Goal: Information Seeking & Learning: Compare options

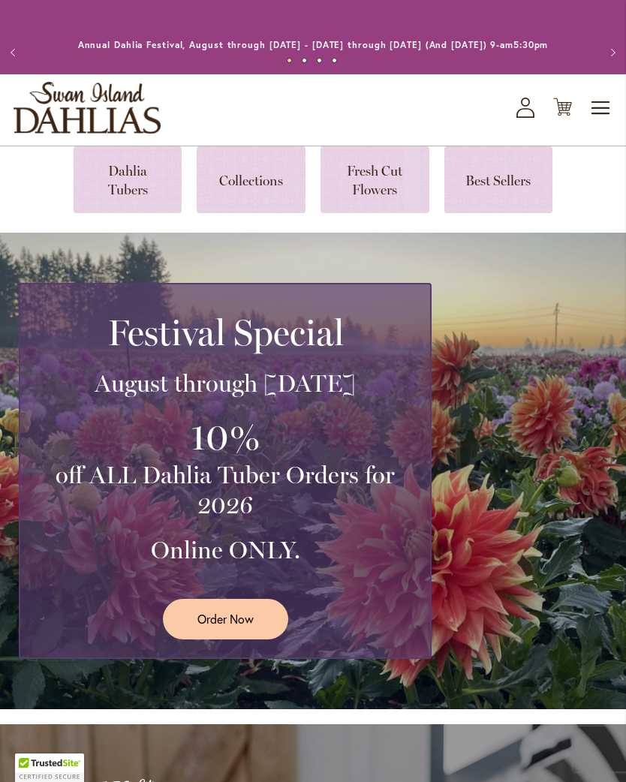
click at [566, 116] on icon "Cart .cls-1 { fill: #231f20; }" at bounding box center [562, 107] width 19 height 19
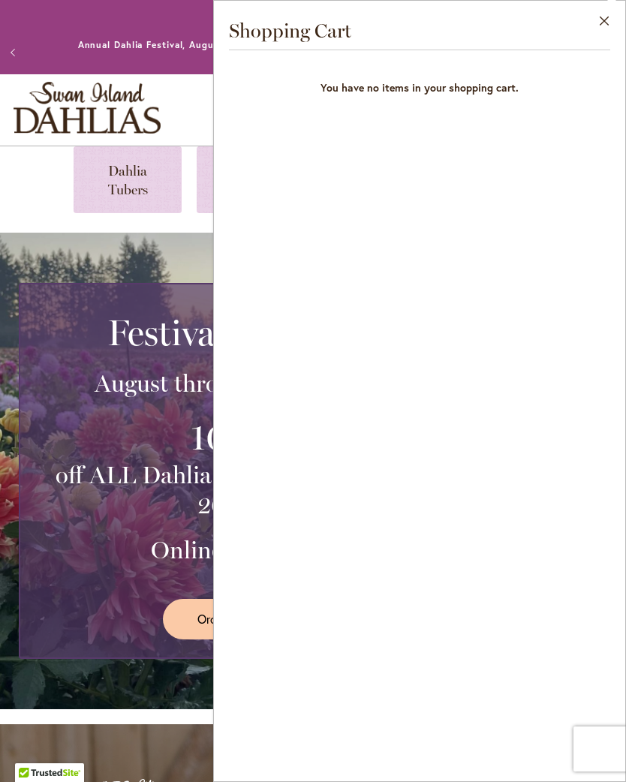
click at [608, 21] on button "Close" at bounding box center [604, 24] width 41 height 47
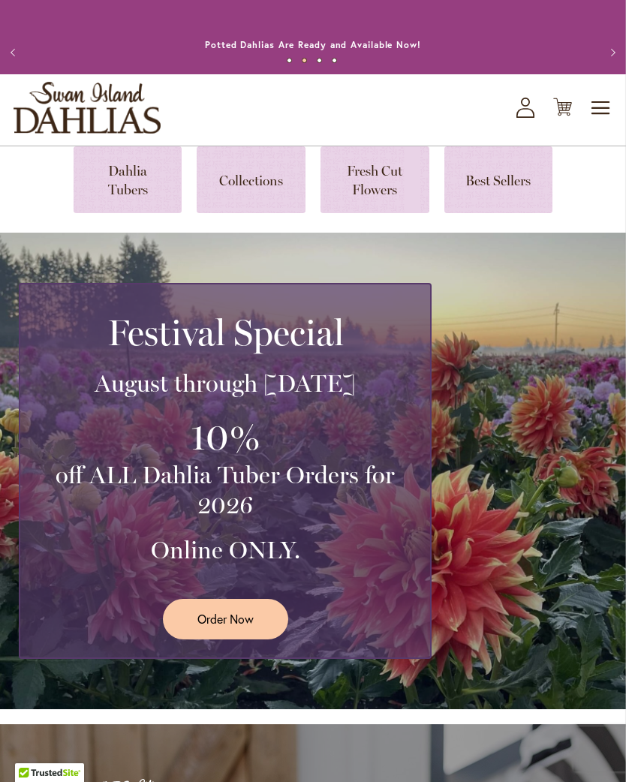
click at [128, 195] on link at bounding box center [128, 179] width 109 height 67
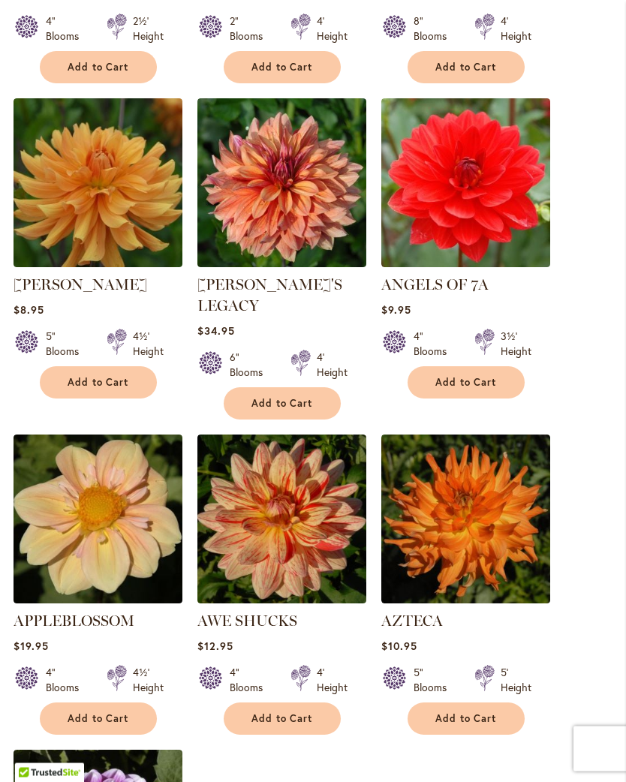
scroll to position [1459, 0]
click at [326, 173] on img at bounding box center [281, 182] width 169 height 169
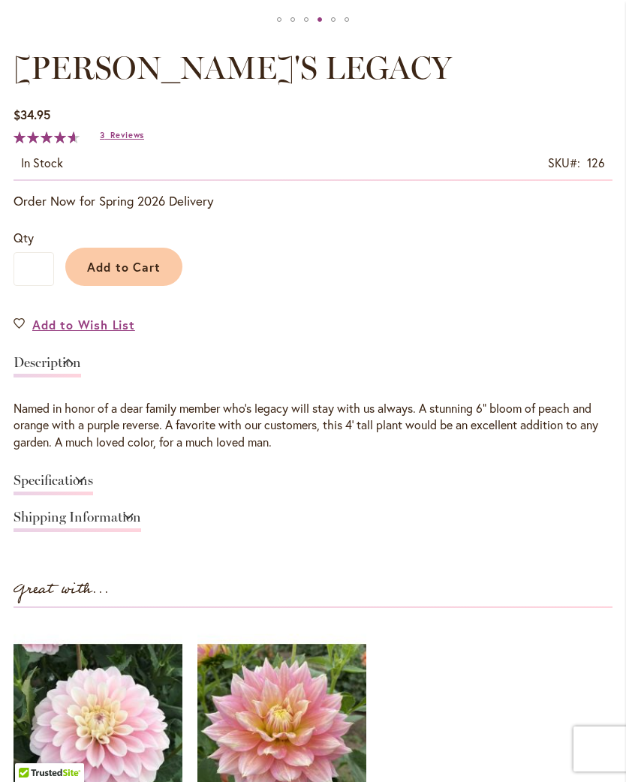
scroll to position [863, 0]
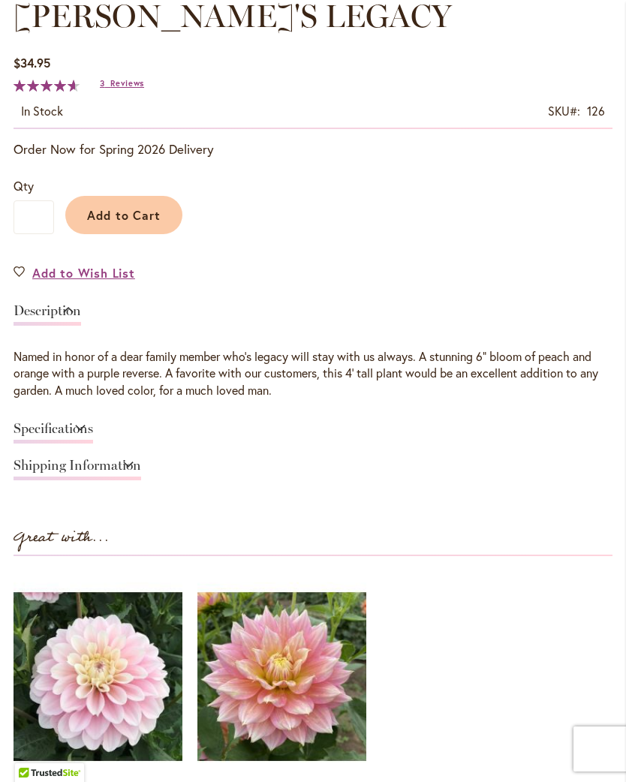
click at [130, 89] on span "Reviews" at bounding box center [127, 83] width 34 height 11
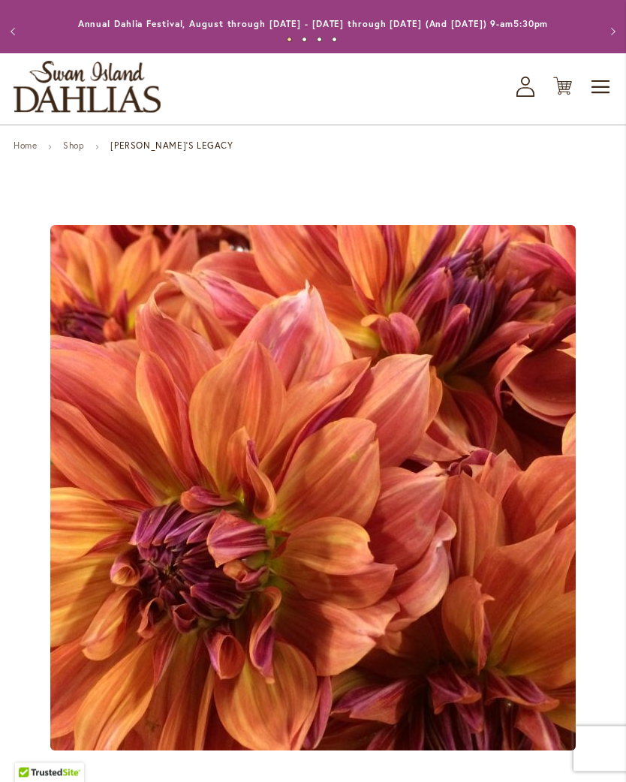
scroll to position [0, 0]
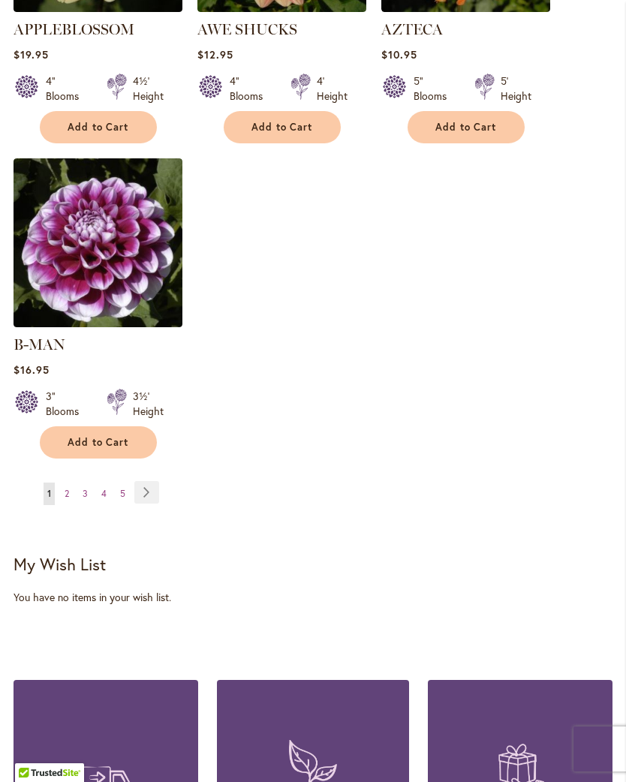
scroll to position [2124, 0]
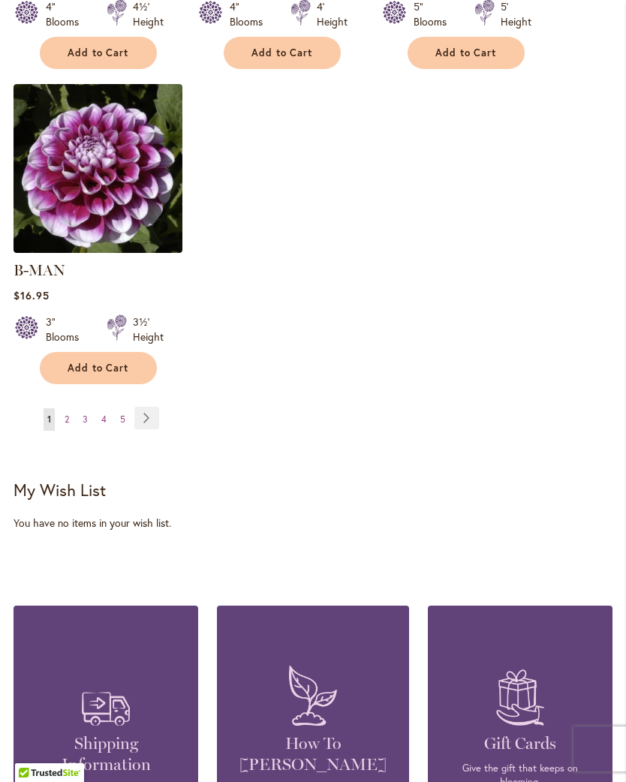
click at [151, 407] on link "Page Next" at bounding box center [146, 418] width 25 height 23
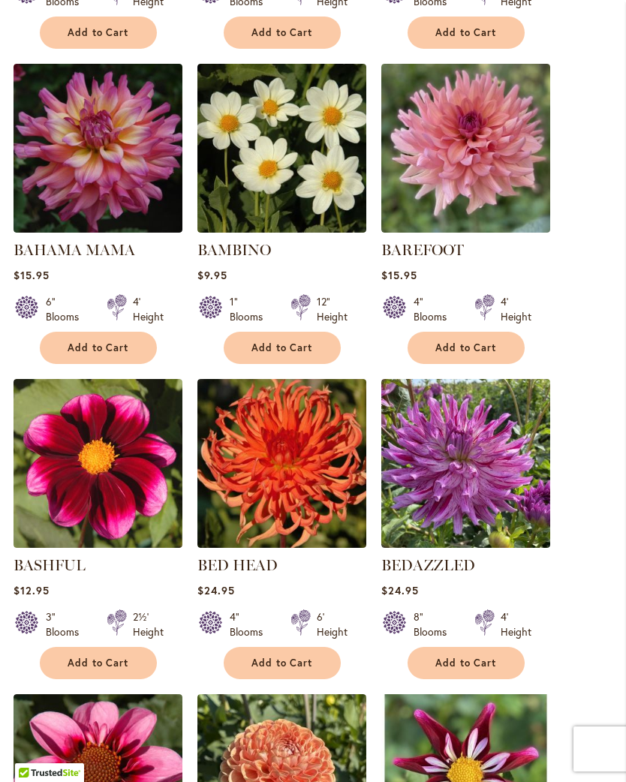
scroll to position [890, 0]
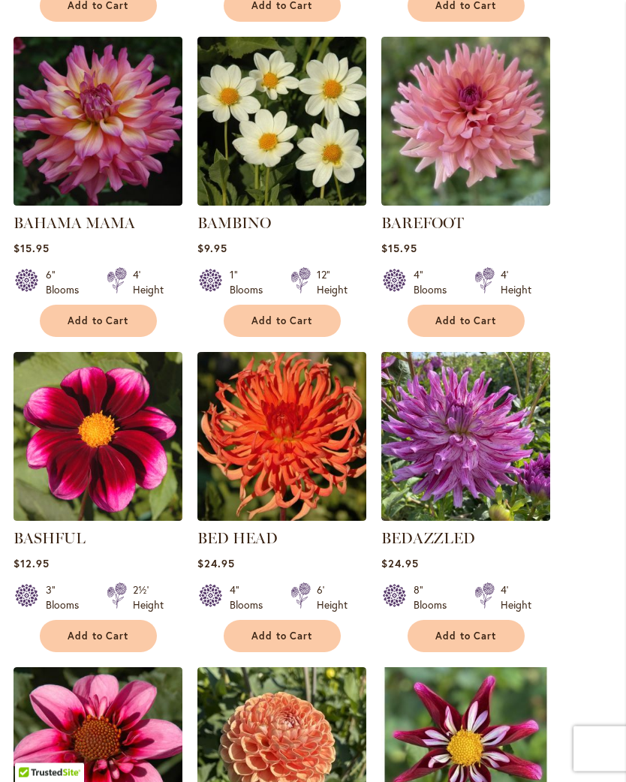
click at [496, 128] on img at bounding box center [465, 122] width 169 height 169
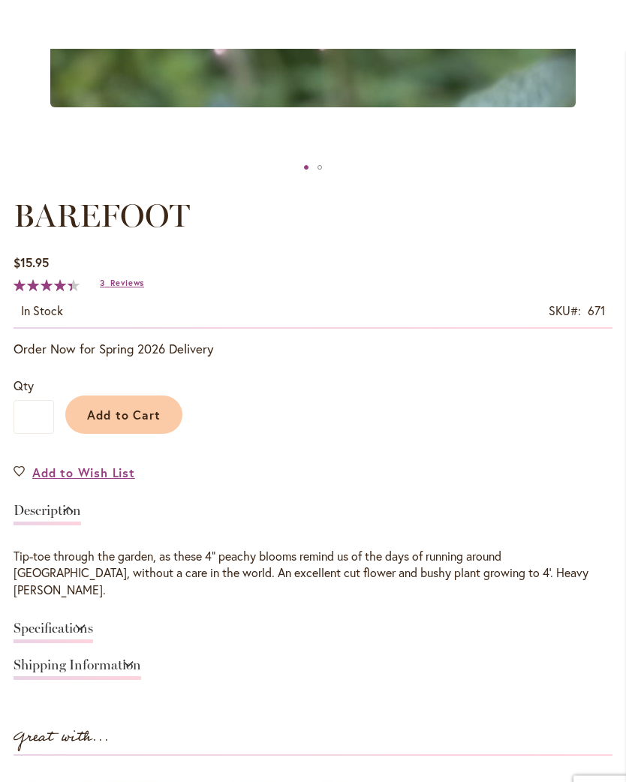
scroll to position [572, 0]
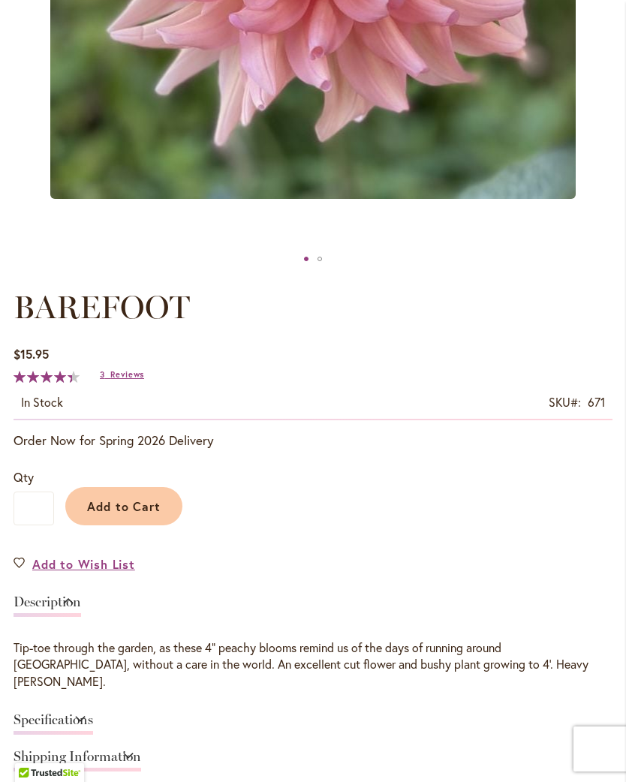
click at [139, 380] on span "Reviews" at bounding box center [127, 374] width 34 height 11
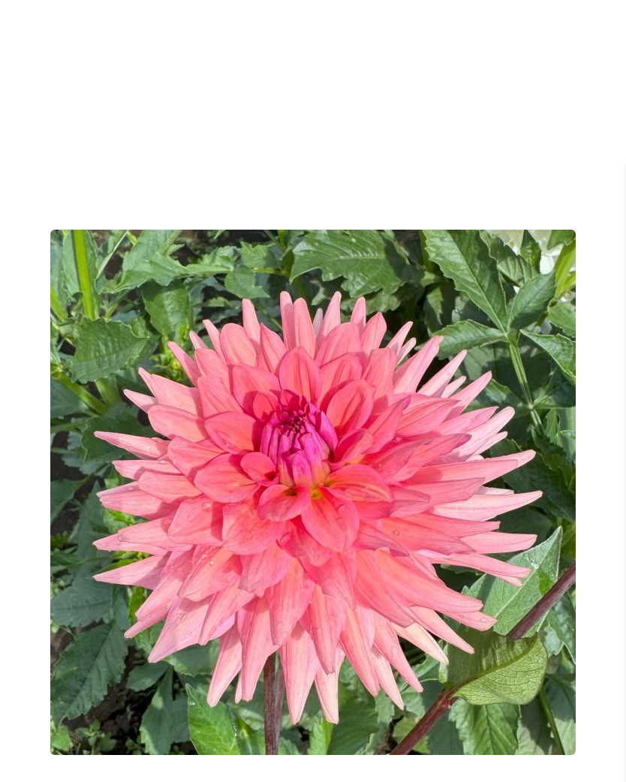
scroll to position [0, 0]
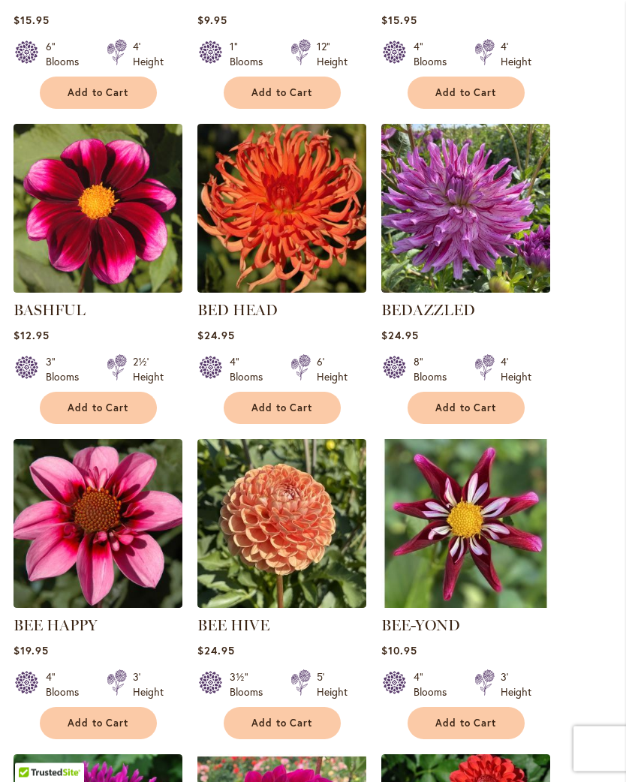
scroll to position [1118, 0]
click at [491, 164] on img at bounding box center [465, 208] width 169 height 169
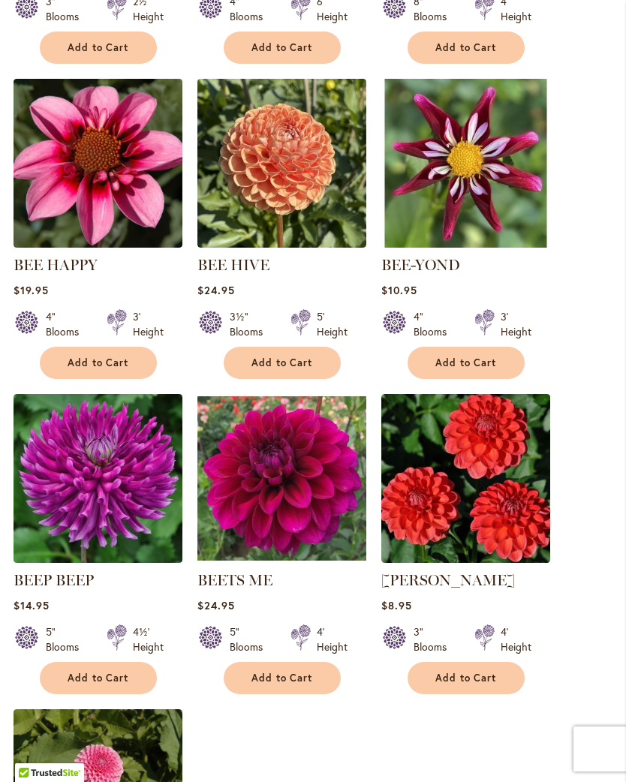
scroll to position [1479, 0]
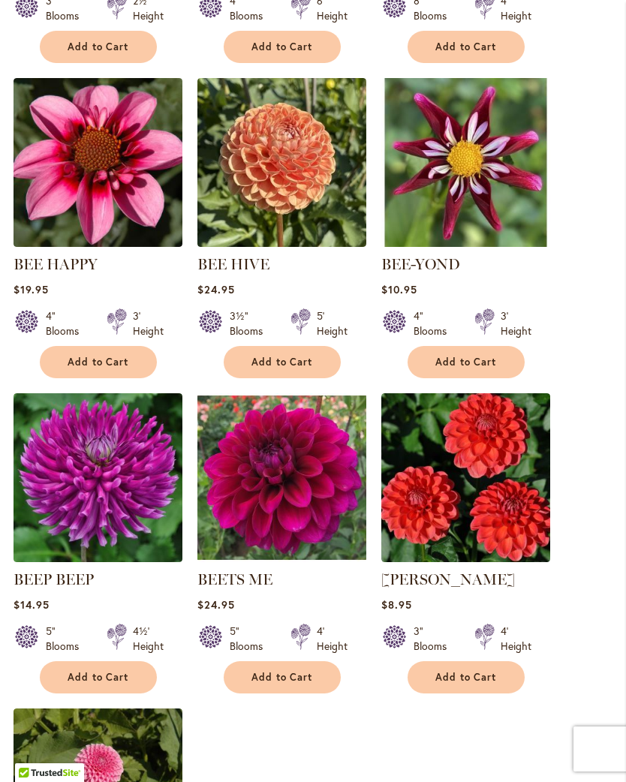
click at [326, 185] on img at bounding box center [281, 162] width 169 height 169
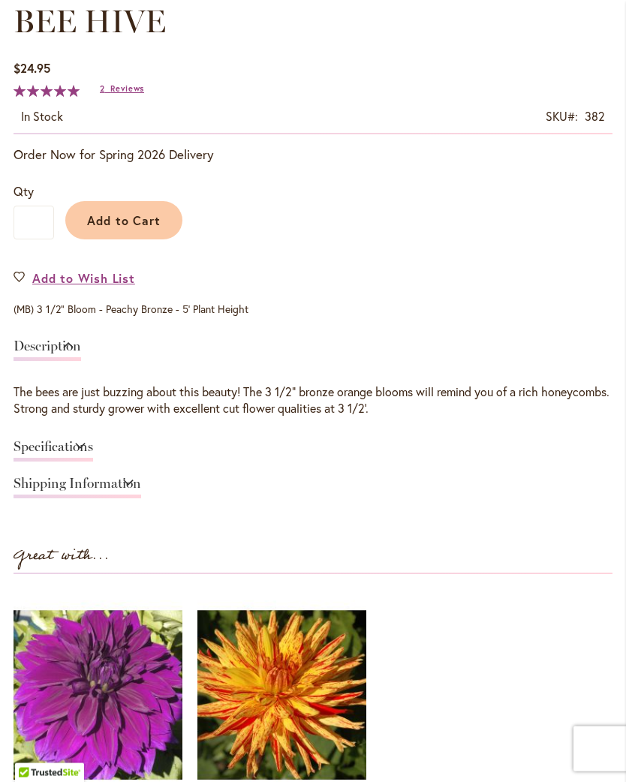
scroll to position [858, 0]
click at [135, 94] on span "Reviews" at bounding box center [127, 88] width 34 height 11
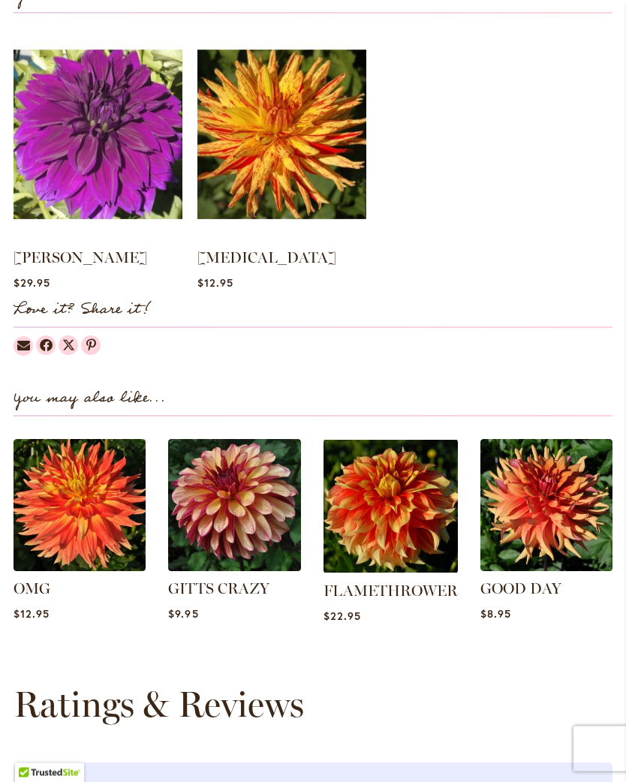
scroll to position [1384, 0]
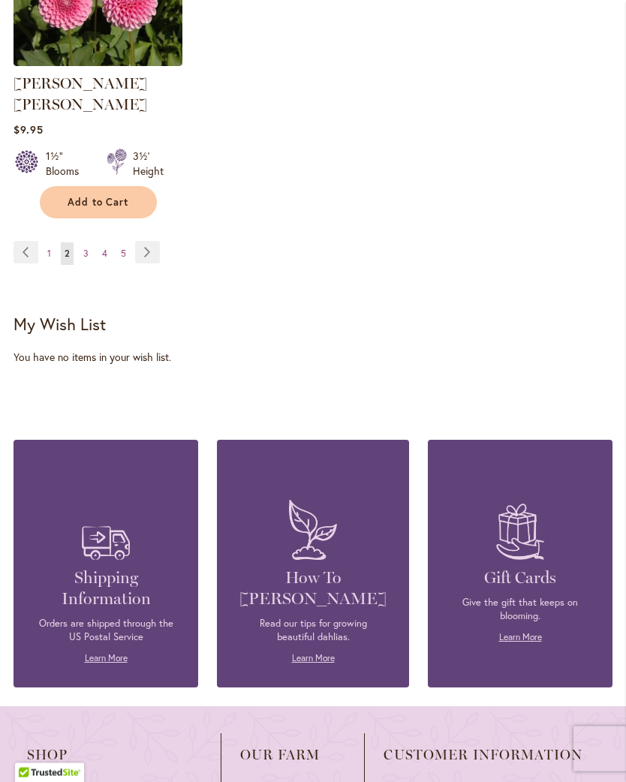
scroll to position [2304, 0]
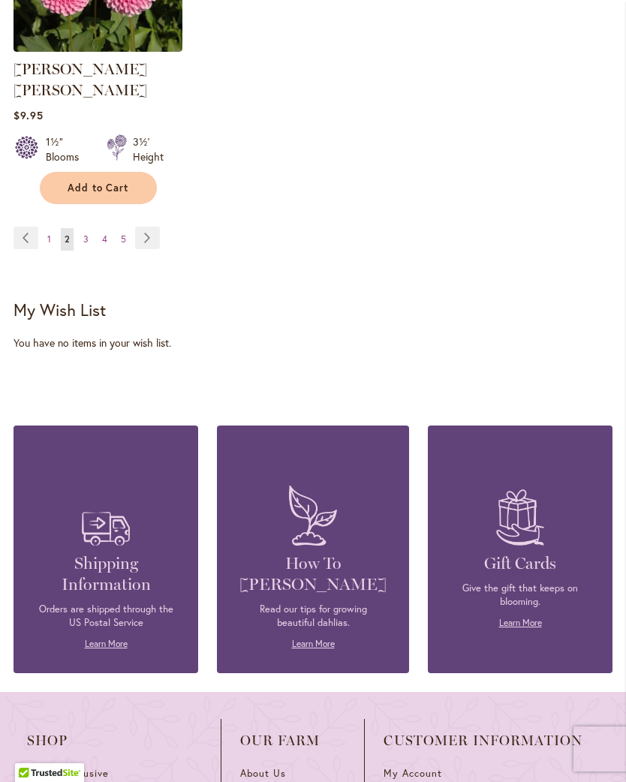
click at [149, 233] on link "Page Next" at bounding box center [147, 238] width 25 height 23
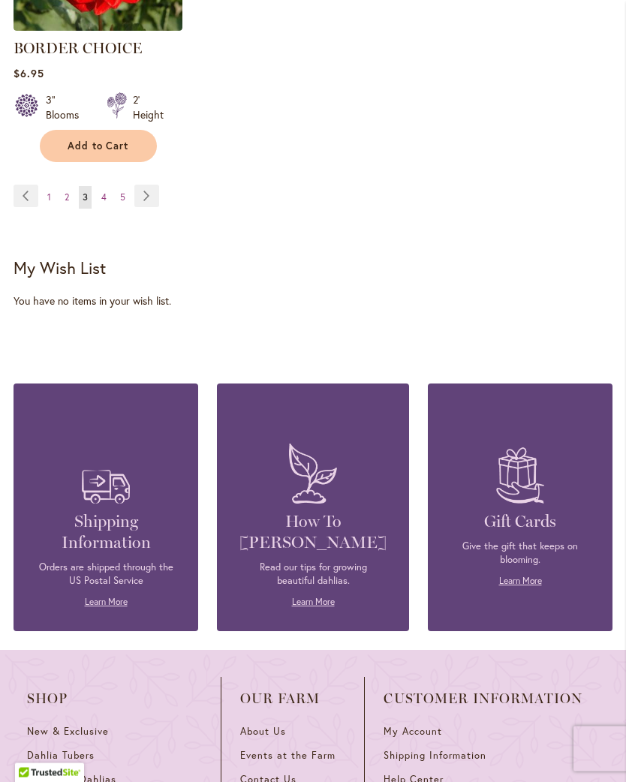
scroll to position [2340, 0]
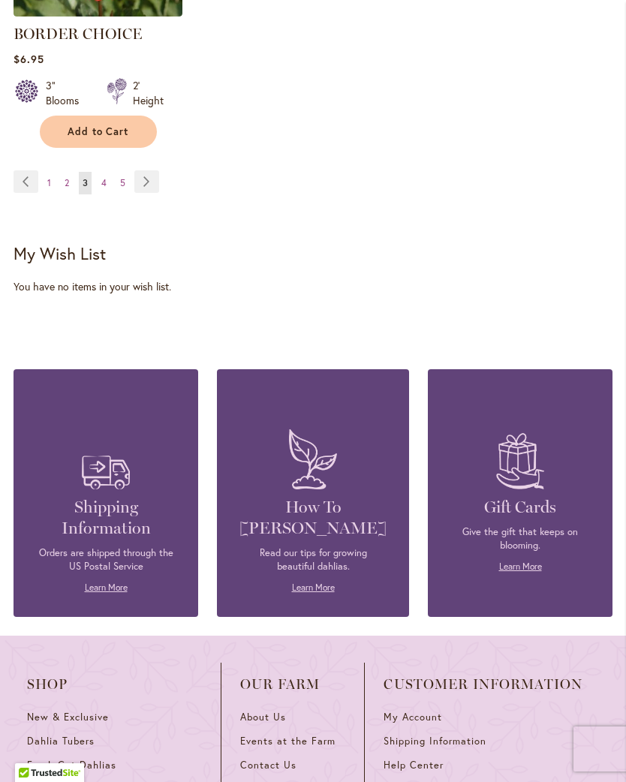
click at [153, 189] on link "Page Next" at bounding box center [146, 181] width 25 height 23
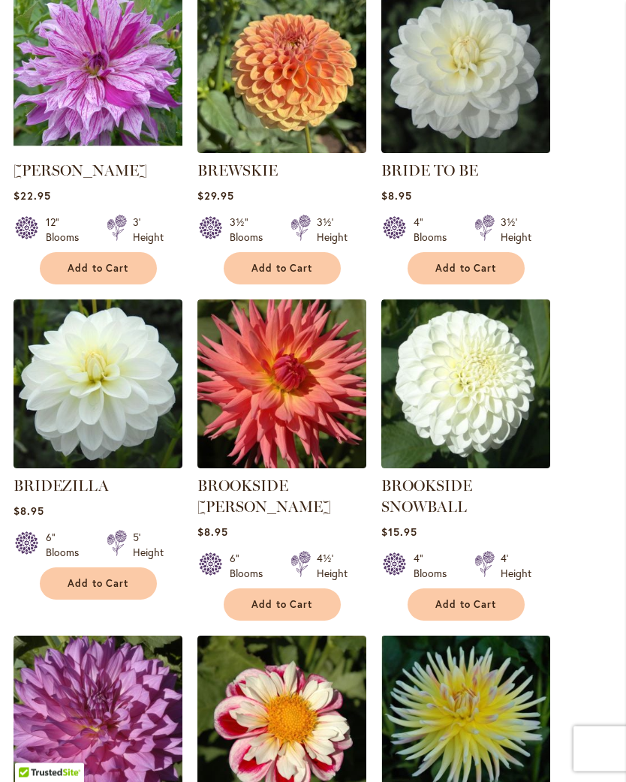
scroll to position [675, 0]
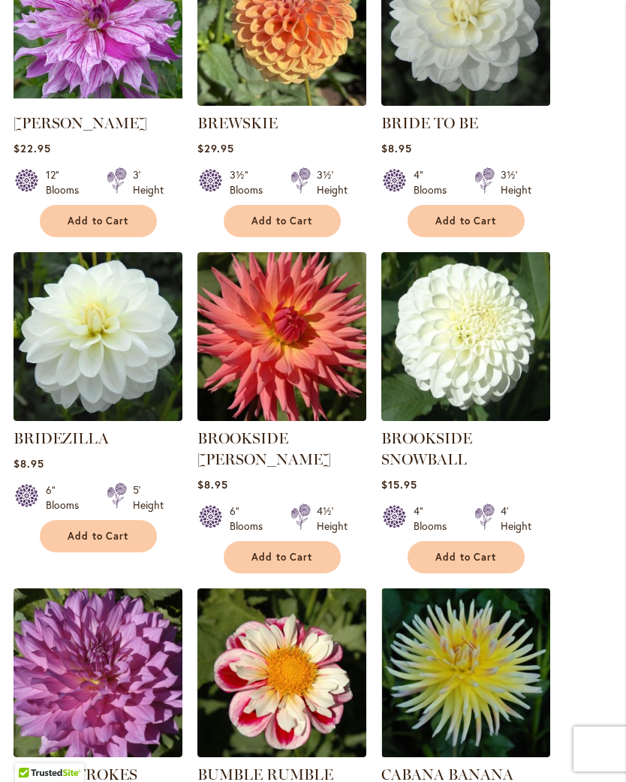
click at [347, 89] on img at bounding box center [281, 21] width 169 height 169
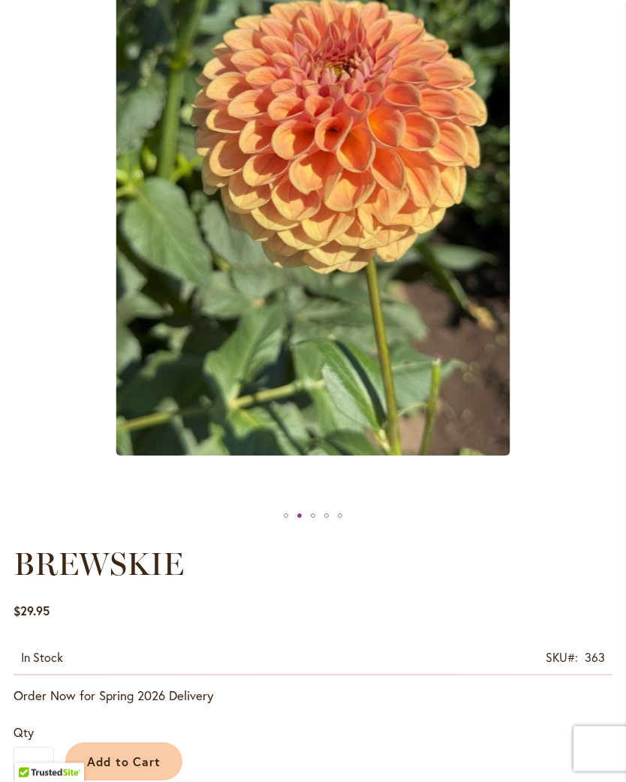
scroll to position [300, 0]
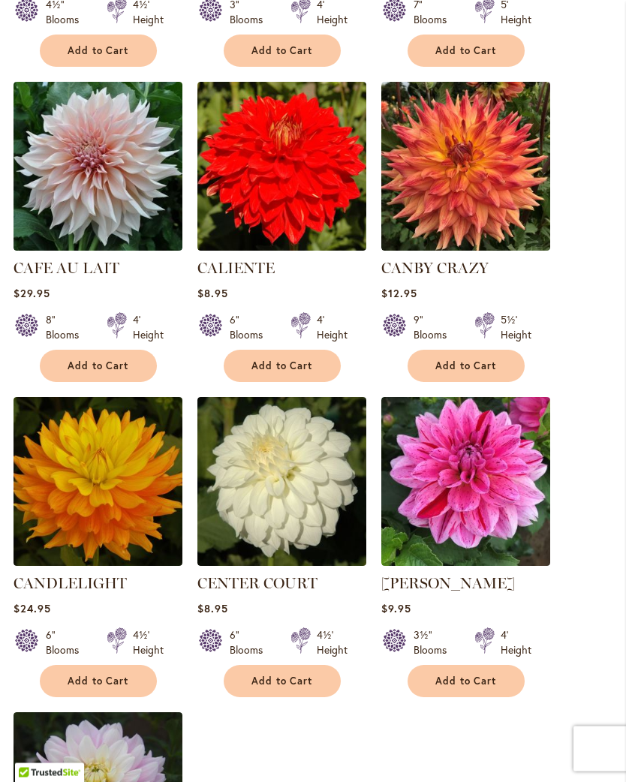
scroll to position [1509, 0]
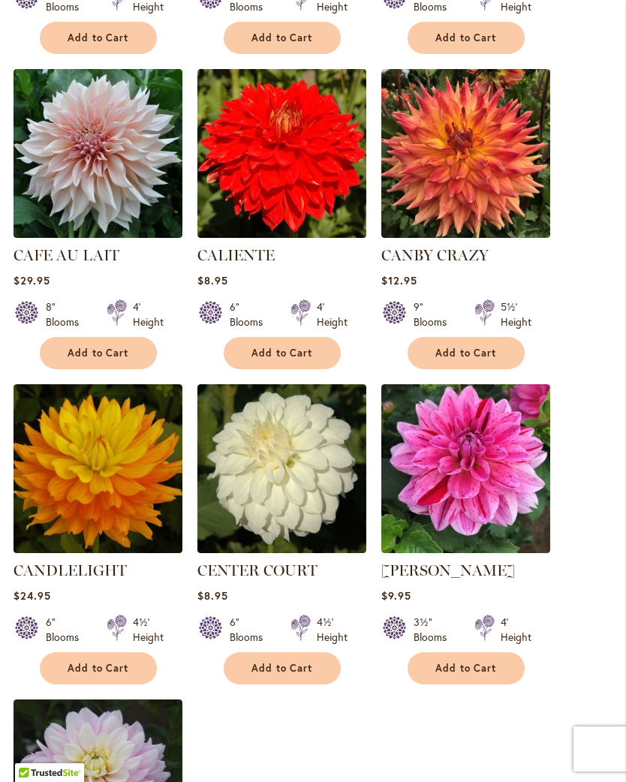
click at [111, 154] on img at bounding box center [98, 153] width 169 height 169
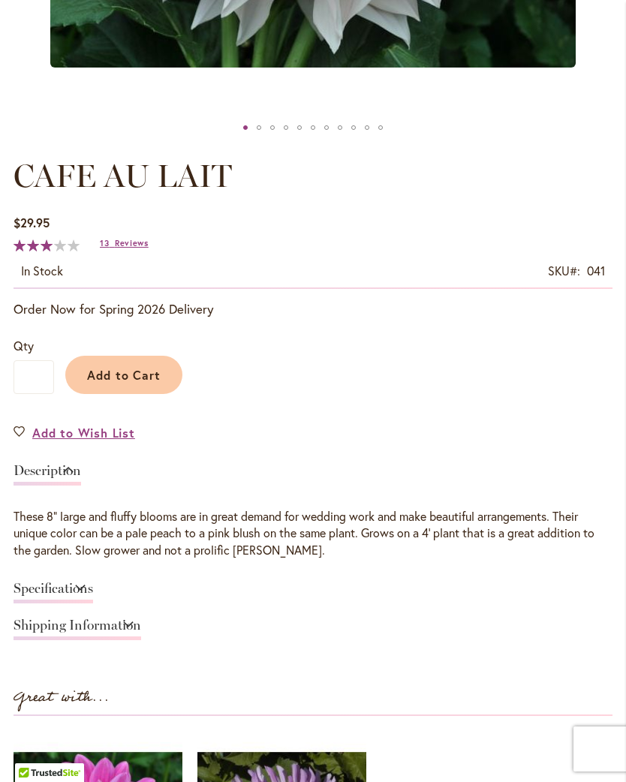
scroll to position [723, 0]
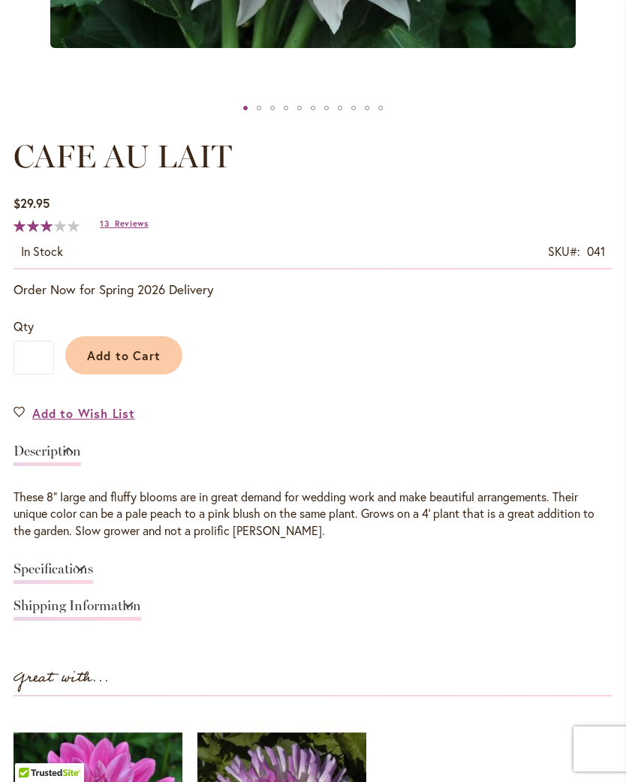
click at [129, 229] on span "Reviews" at bounding box center [132, 223] width 34 height 11
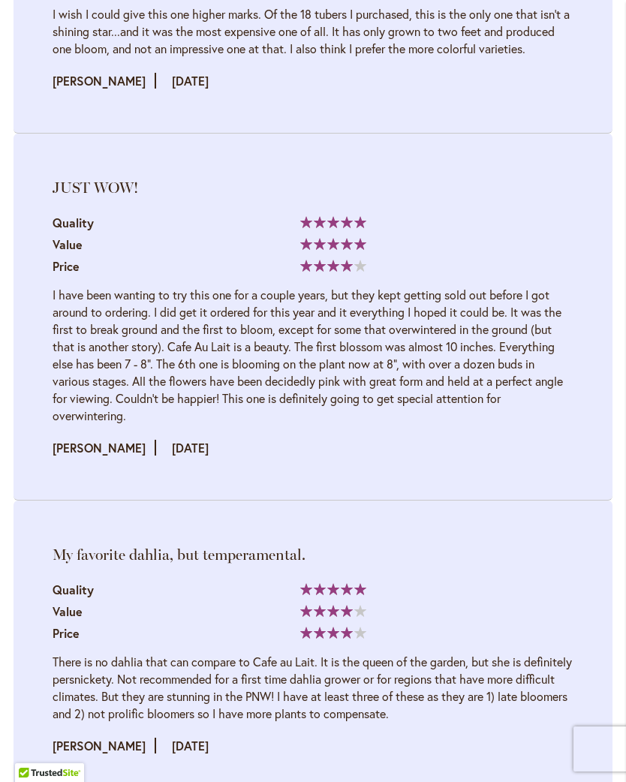
scroll to position [2305, 0]
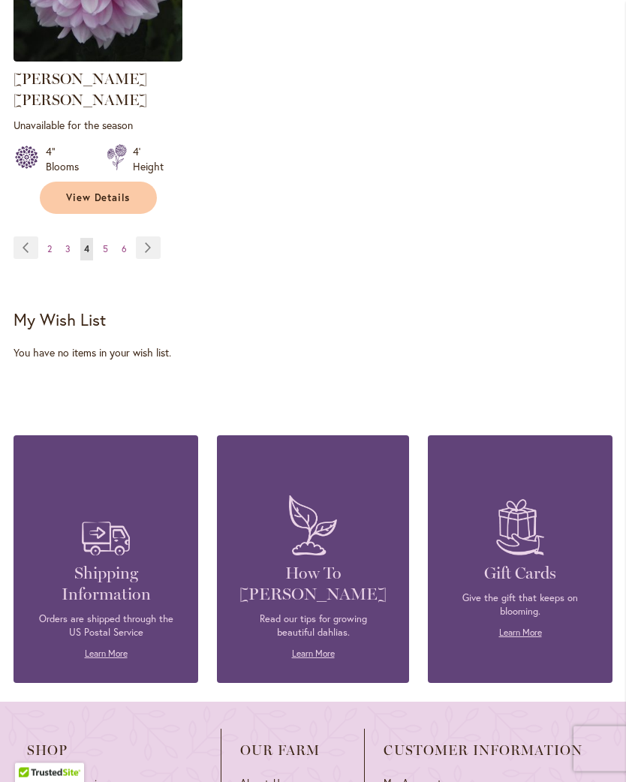
scroll to position [2315, 0]
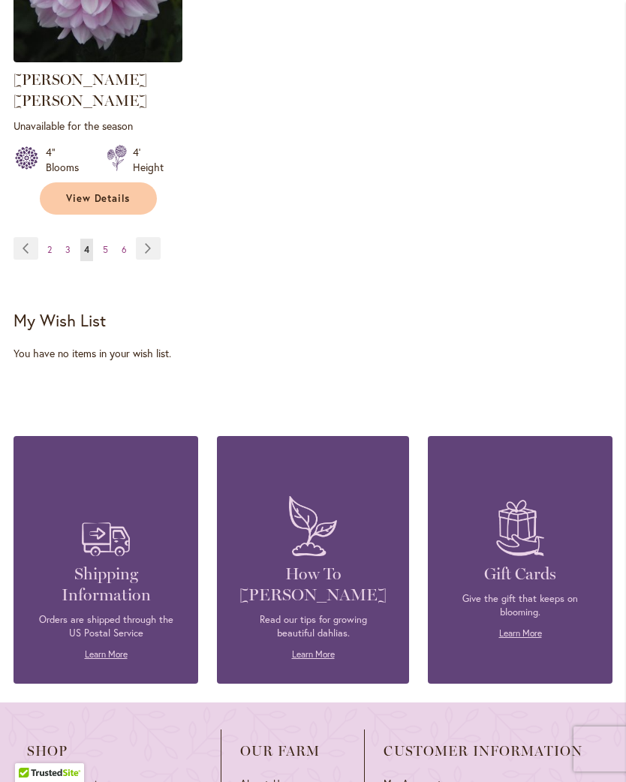
click at [152, 243] on link "Page Next" at bounding box center [148, 248] width 25 height 23
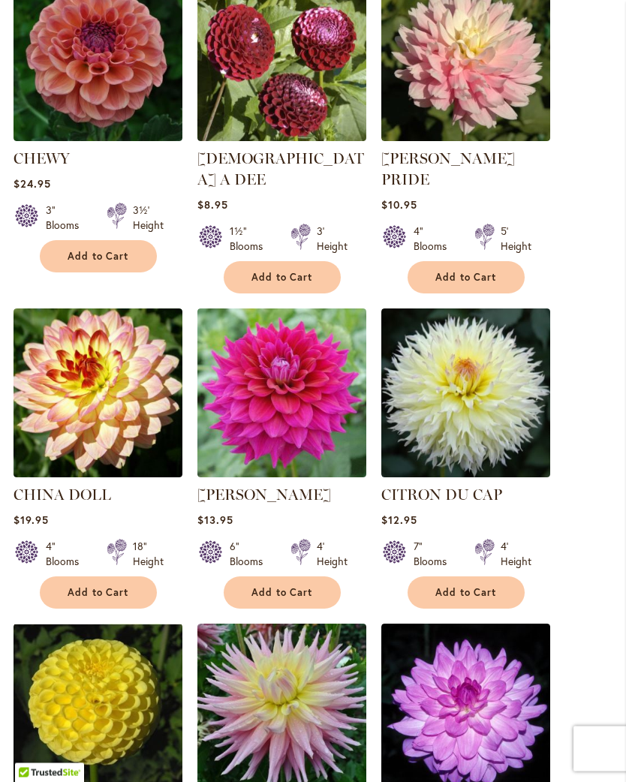
scroll to position [1272, 0]
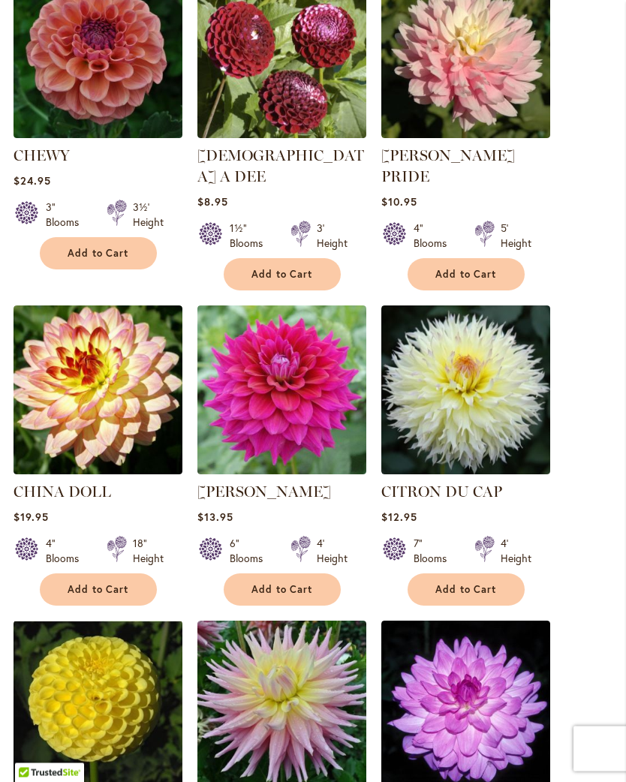
click at [131, 86] on img at bounding box center [98, 54] width 169 height 169
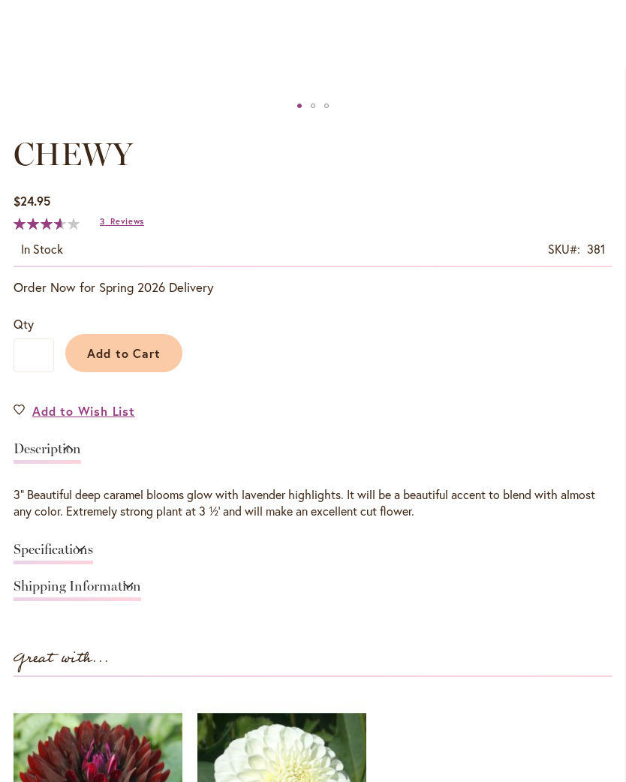
scroll to position [690, 0]
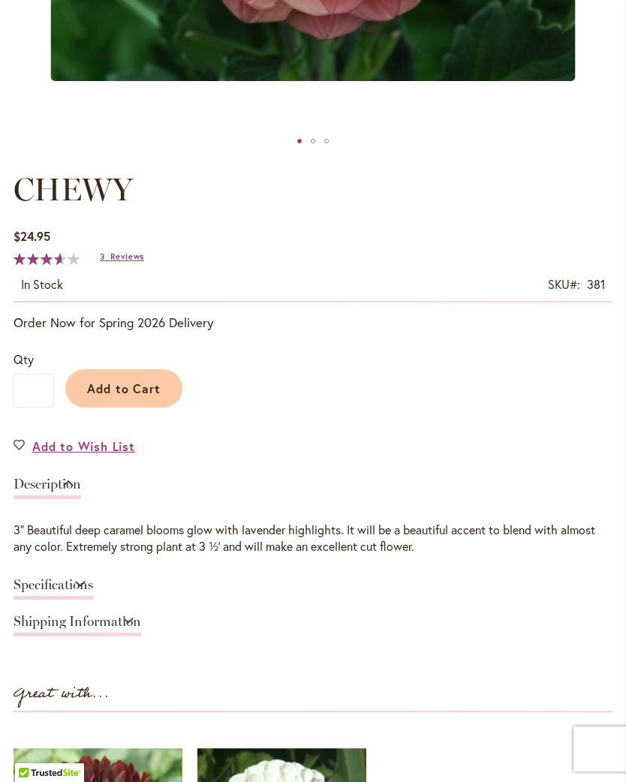
click at [131, 262] on span "Reviews" at bounding box center [127, 256] width 34 height 11
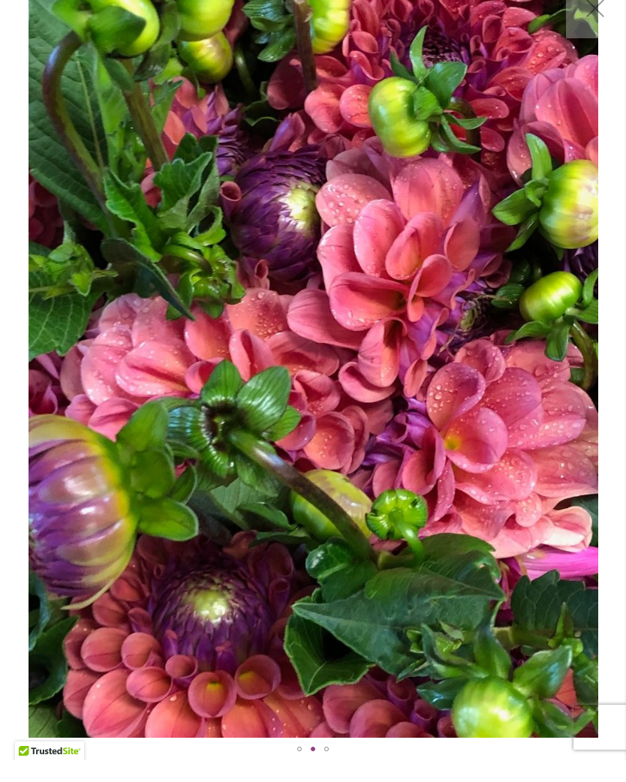
scroll to position [23, 0]
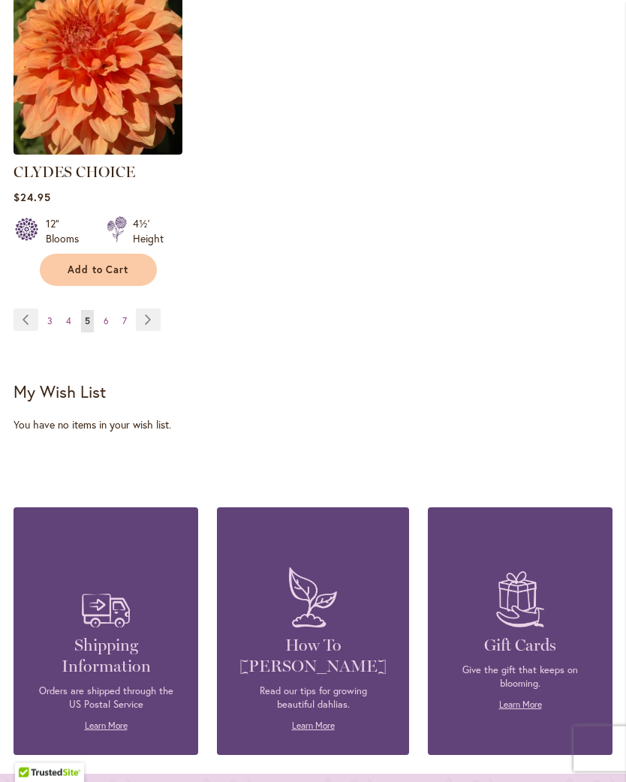
scroll to position [2247, 0]
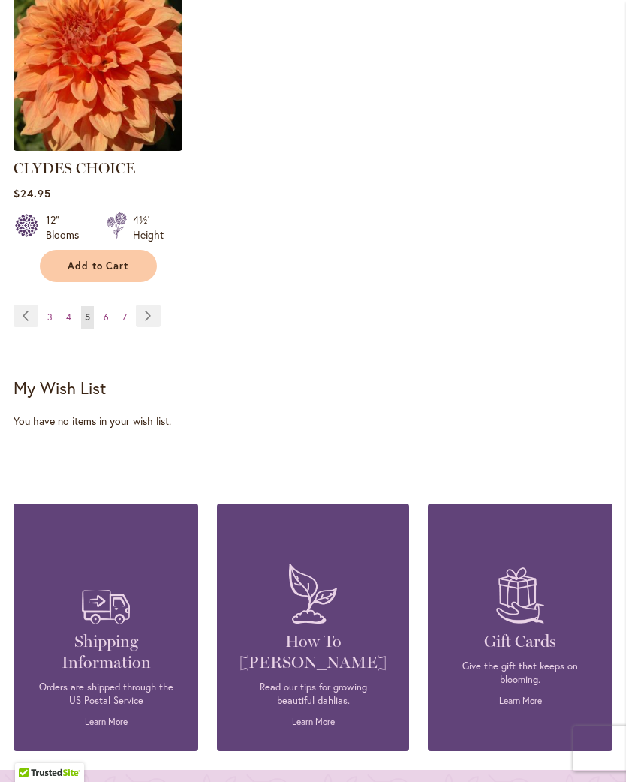
click at [153, 305] on link "Page Next" at bounding box center [148, 316] width 25 height 23
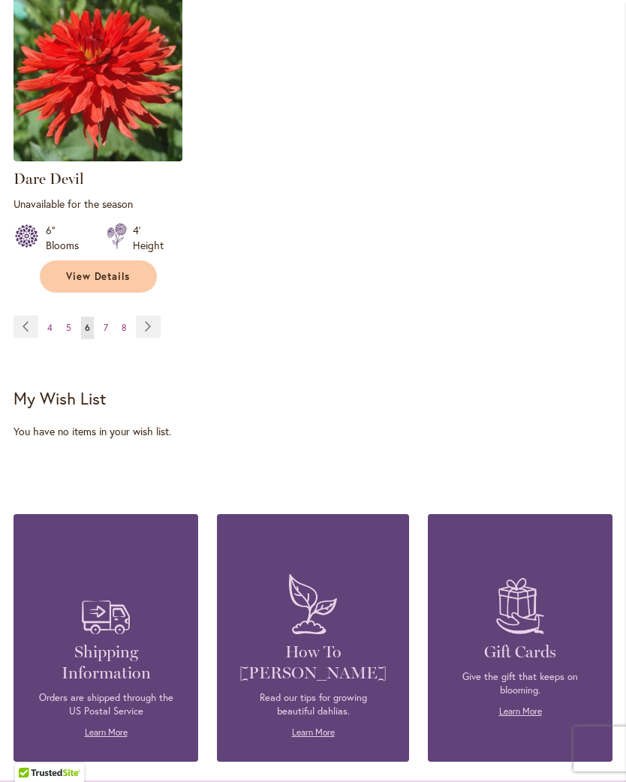
scroll to position [2280, 0]
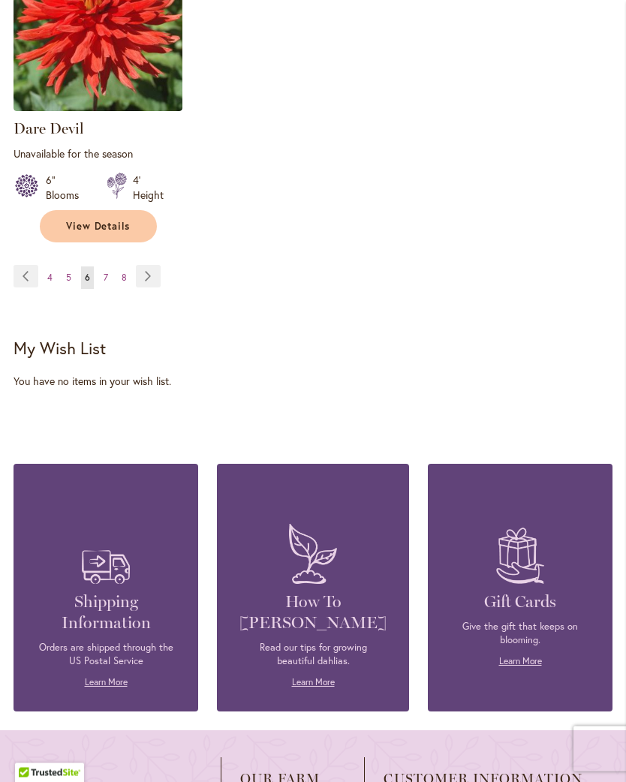
click at [154, 288] on link "Page Next" at bounding box center [148, 277] width 25 height 23
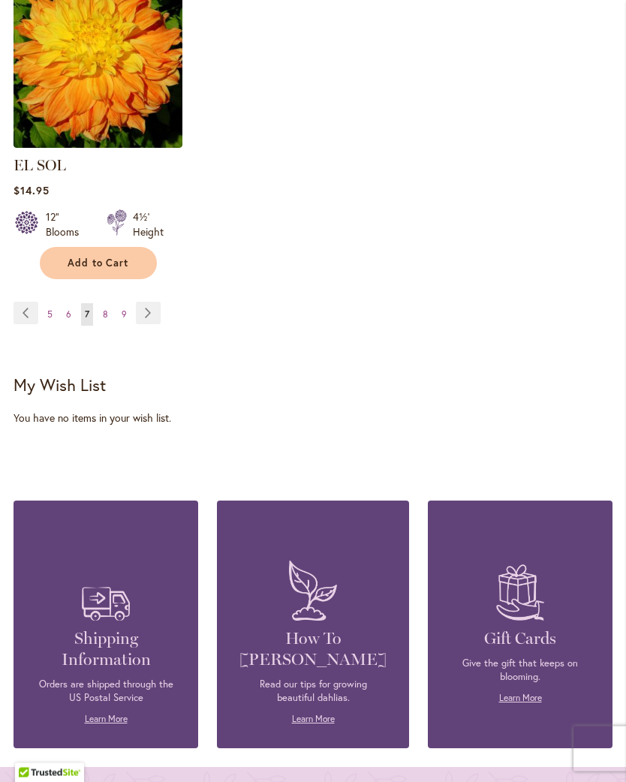
scroll to position [2244, 0]
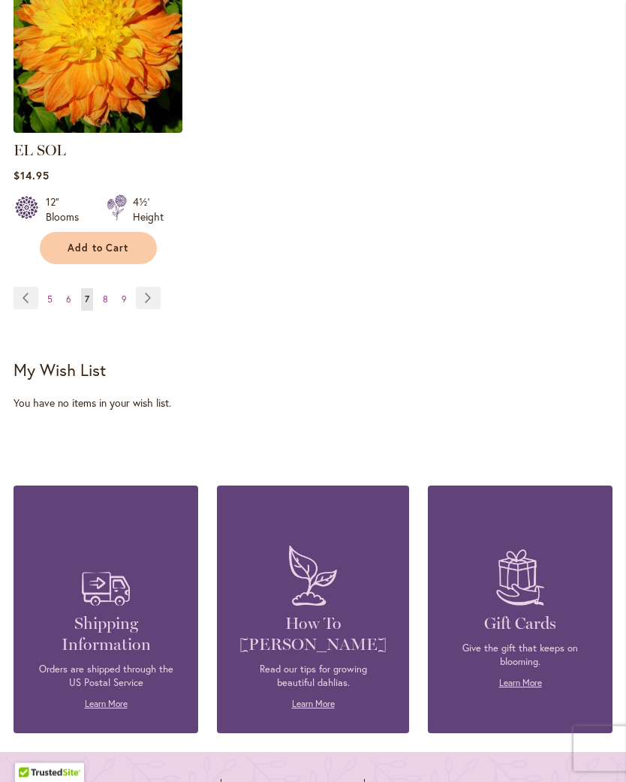
click at [152, 294] on link "Page Next" at bounding box center [148, 298] width 25 height 23
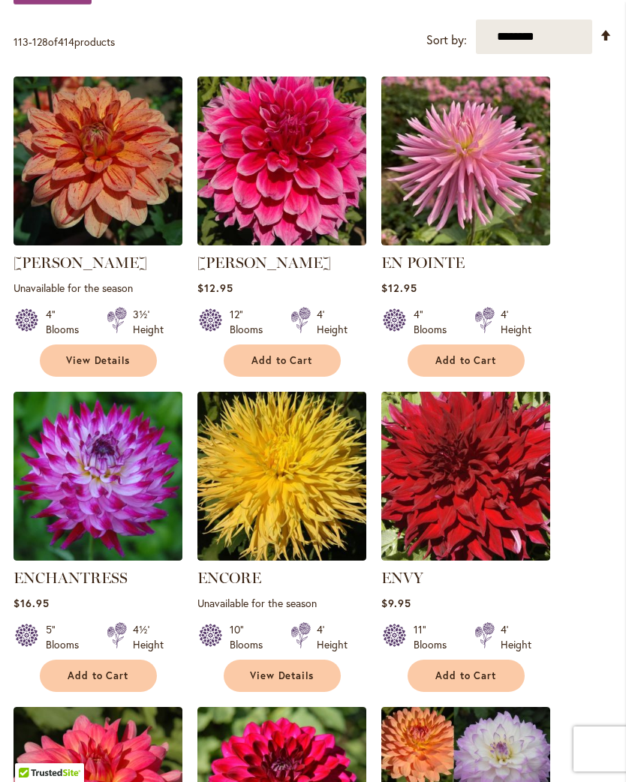
scroll to position [521, 0]
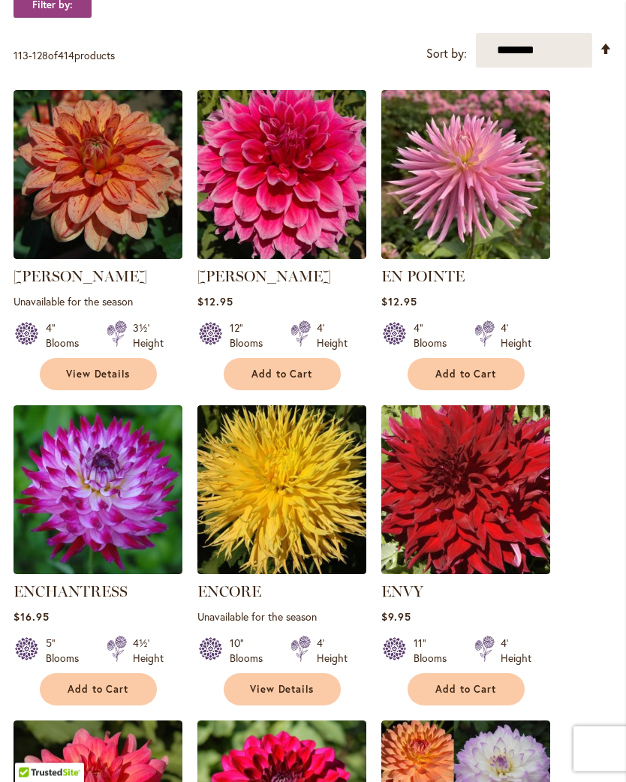
click at [455, 169] on img at bounding box center [465, 175] width 169 height 169
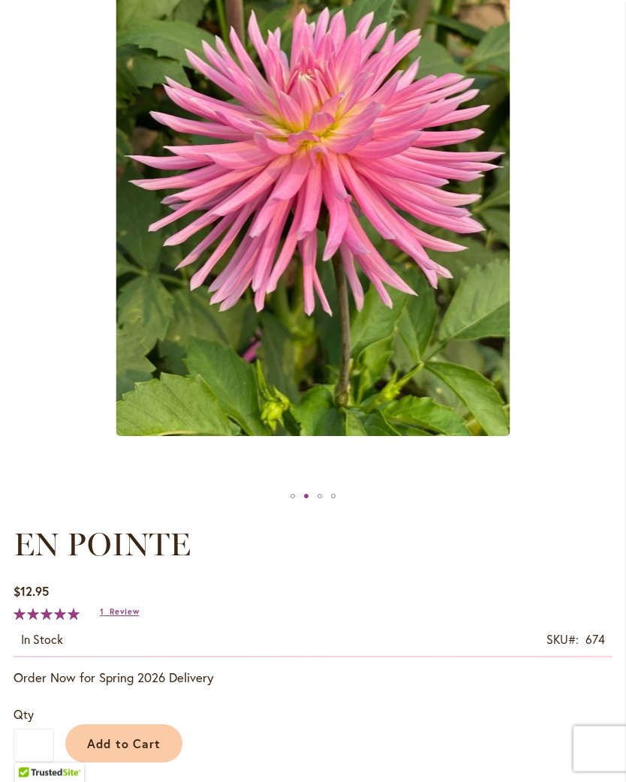
scroll to position [335, 0]
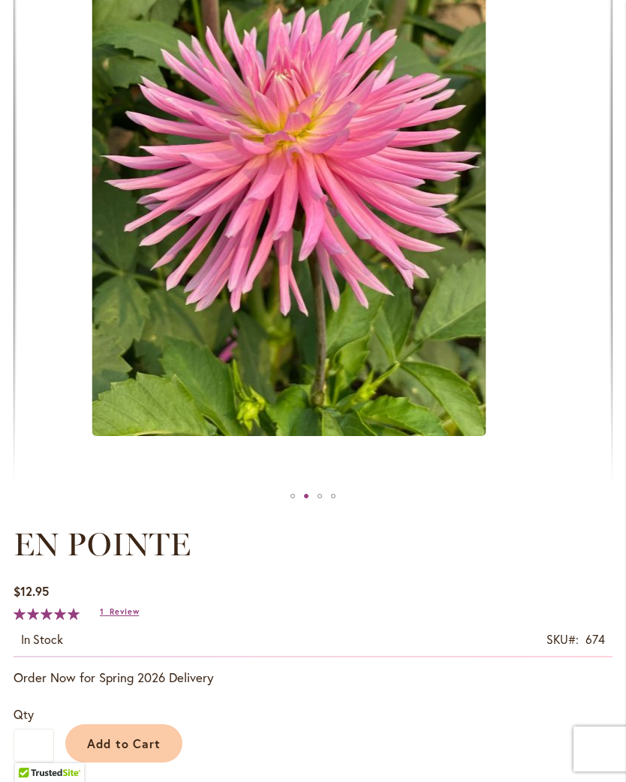
click at [470, 221] on div "EN POINTE" at bounding box center [288, 173] width 599 height 623
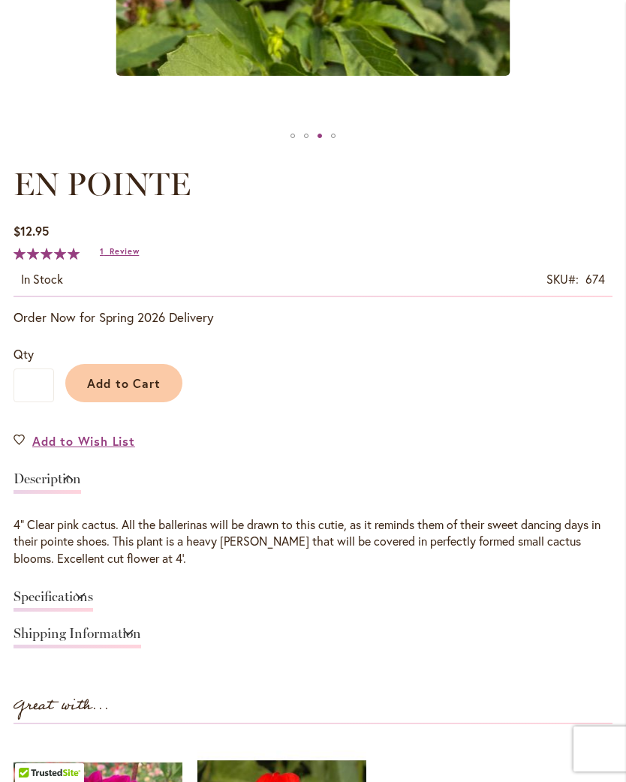
scroll to position [707, 0]
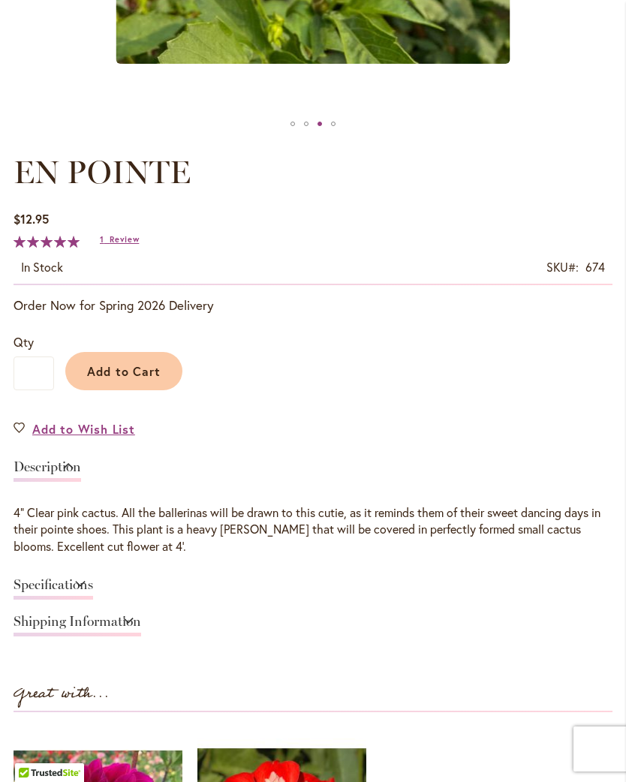
click at [129, 245] on span "Review" at bounding box center [124, 239] width 29 height 11
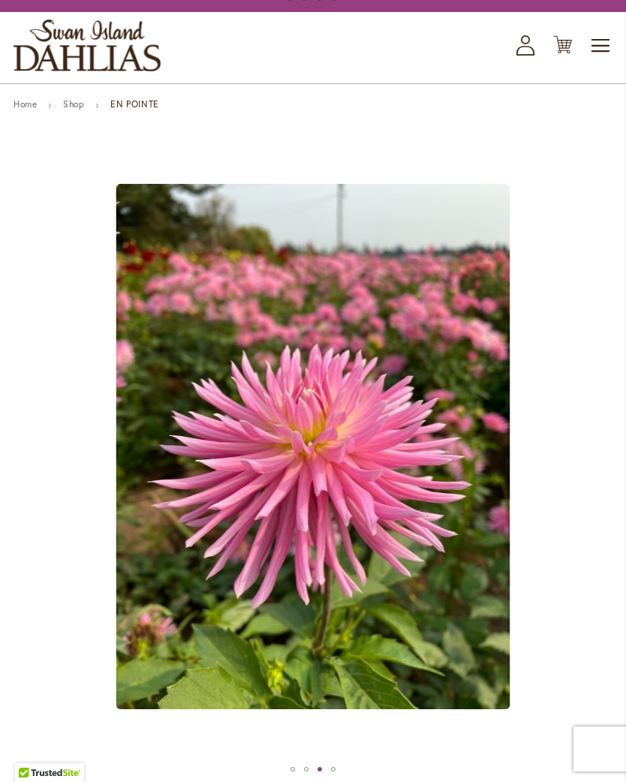
scroll to position [0, 0]
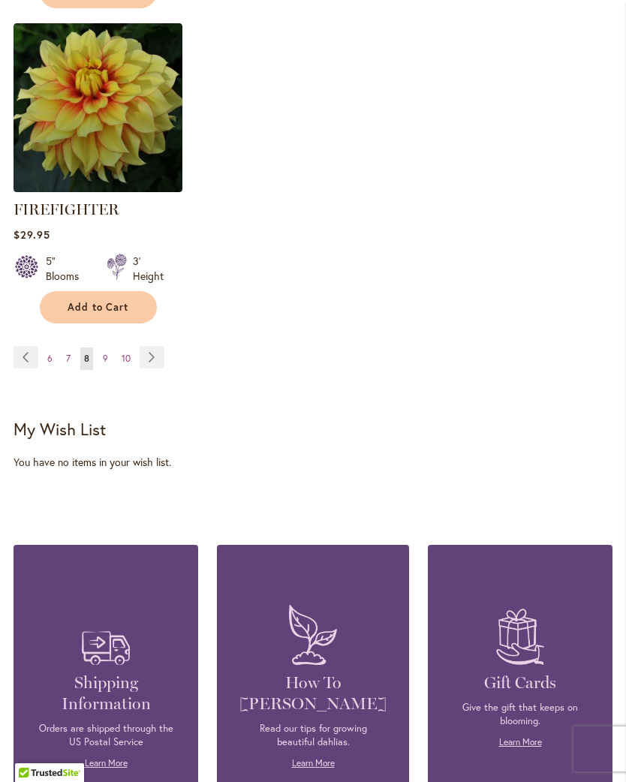
scroll to position [2290, 0]
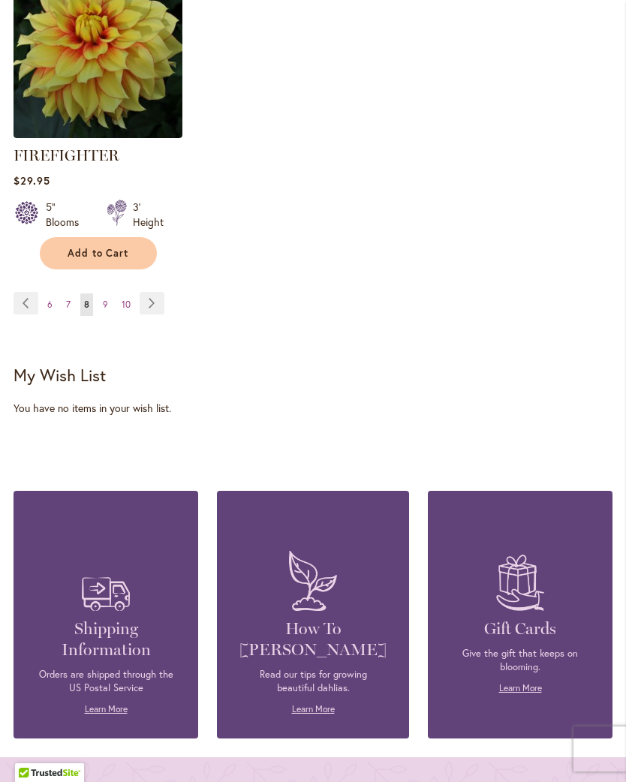
click at [163, 314] on link "Page Next" at bounding box center [152, 303] width 25 height 23
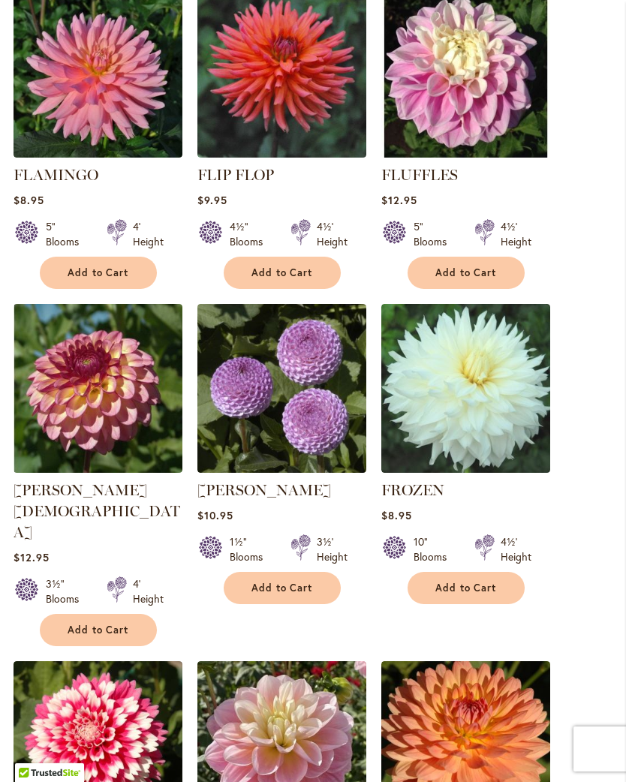
scroll to position [938, 0]
click at [151, 140] on img at bounding box center [98, 73] width 169 height 169
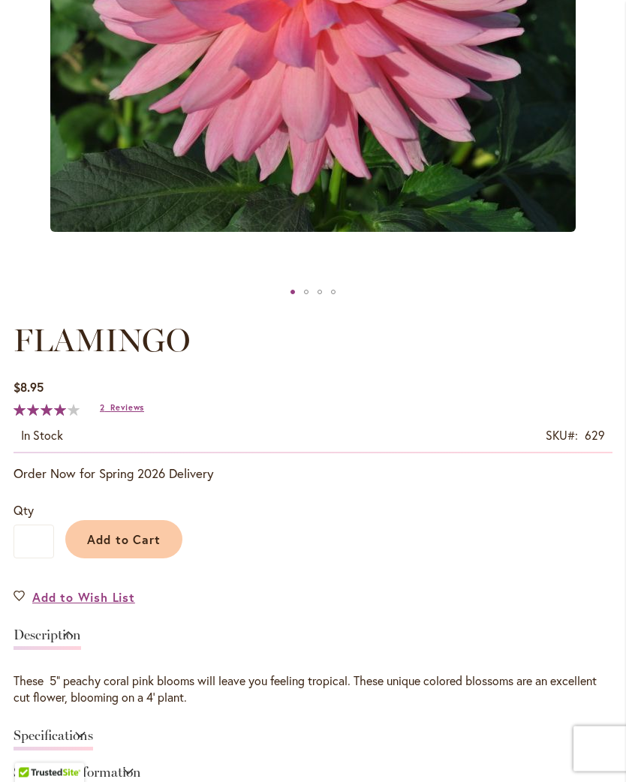
scroll to position [622, 0]
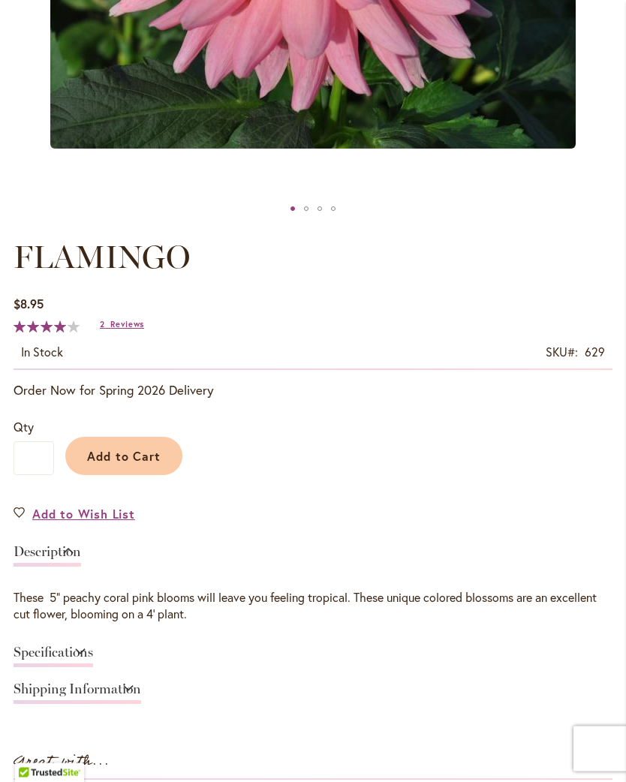
click at [137, 330] on span "Reviews" at bounding box center [127, 325] width 34 height 11
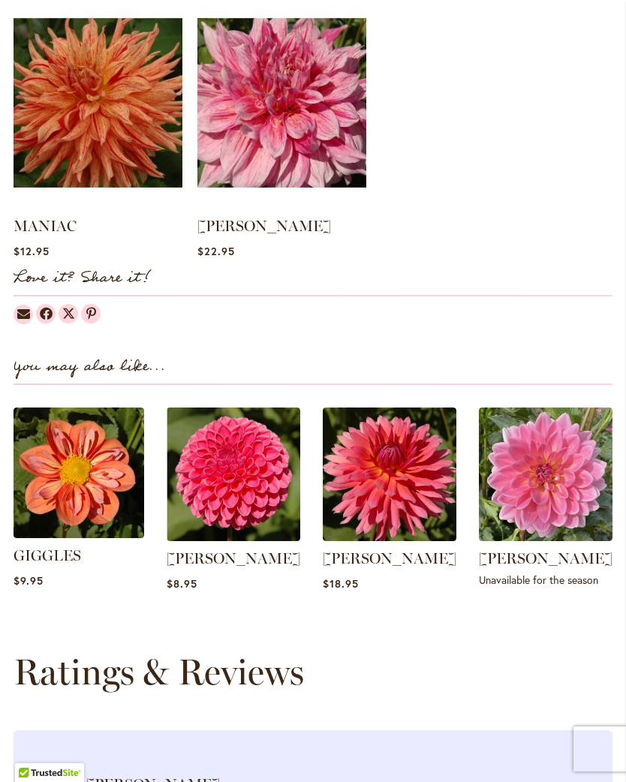
scroll to position [1375, 0]
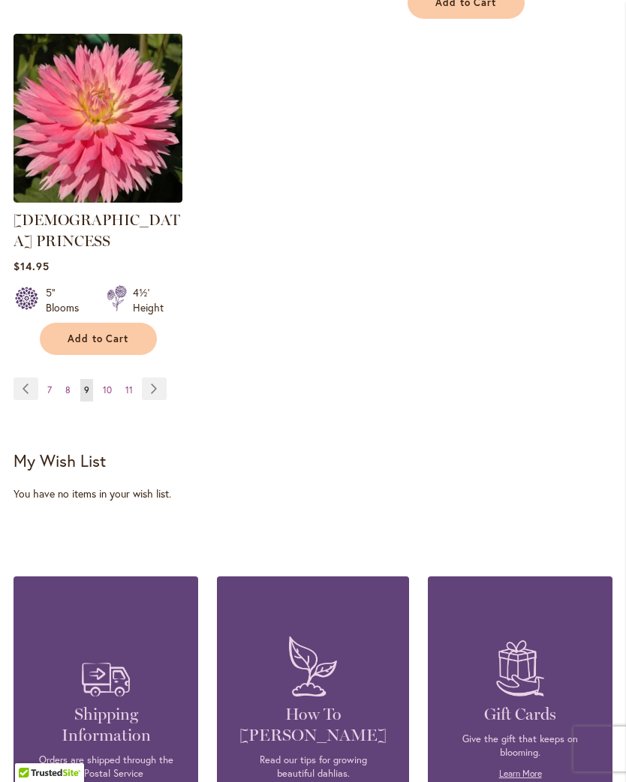
scroll to position [2337, 0]
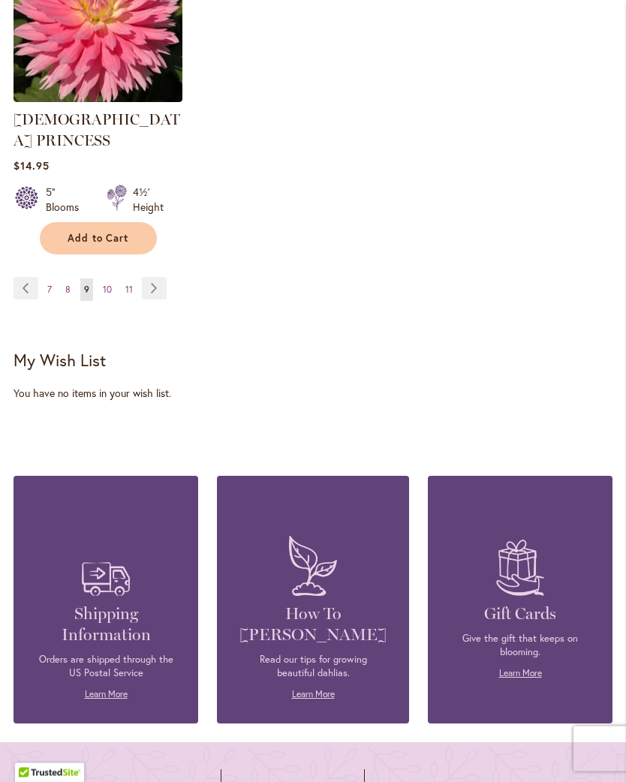
click at [162, 27] on img at bounding box center [98, 18] width 169 height 169
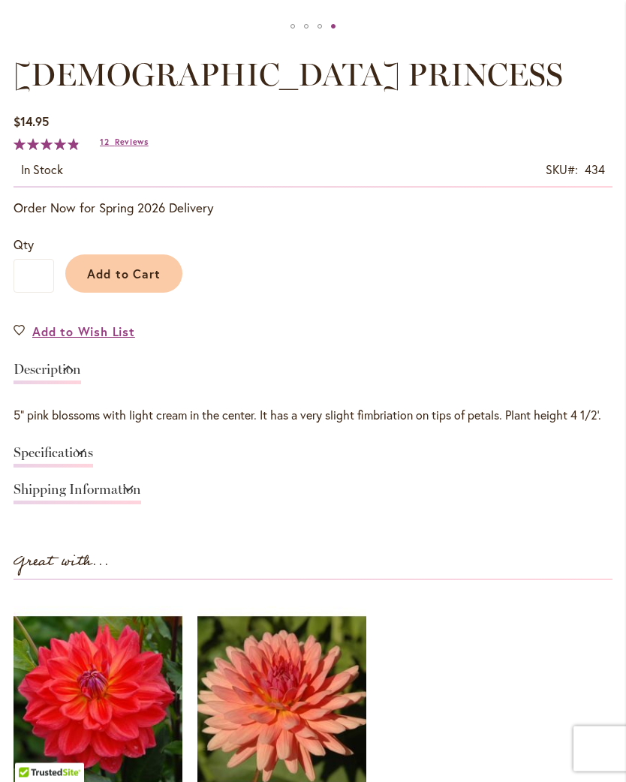
scroll to position [812, 0]
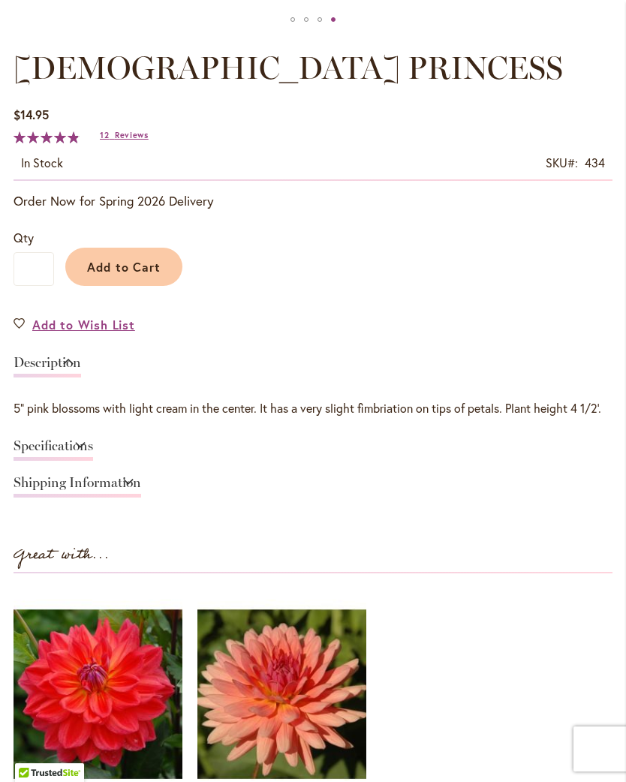
click at [136, 140] on span "Reviews" at bounding box center [132, 135] width 34 height 11
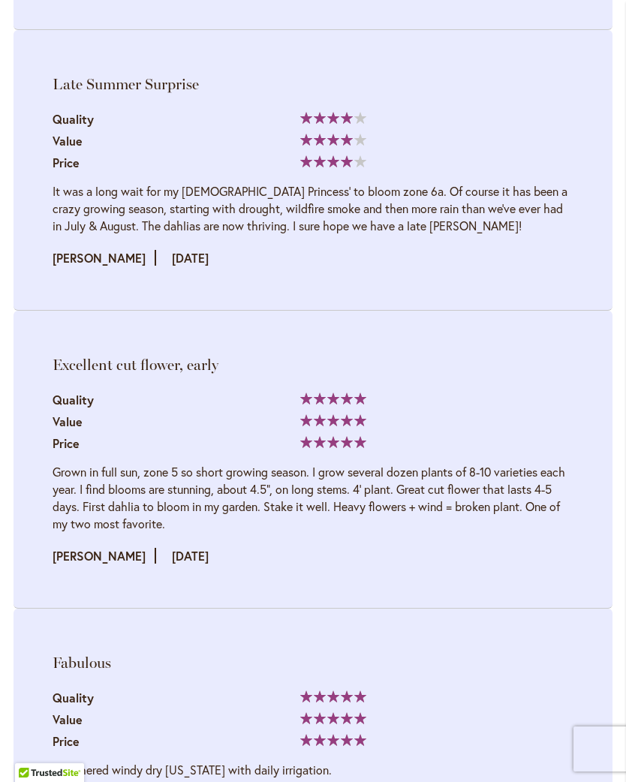
scroll to position [2408, 0]
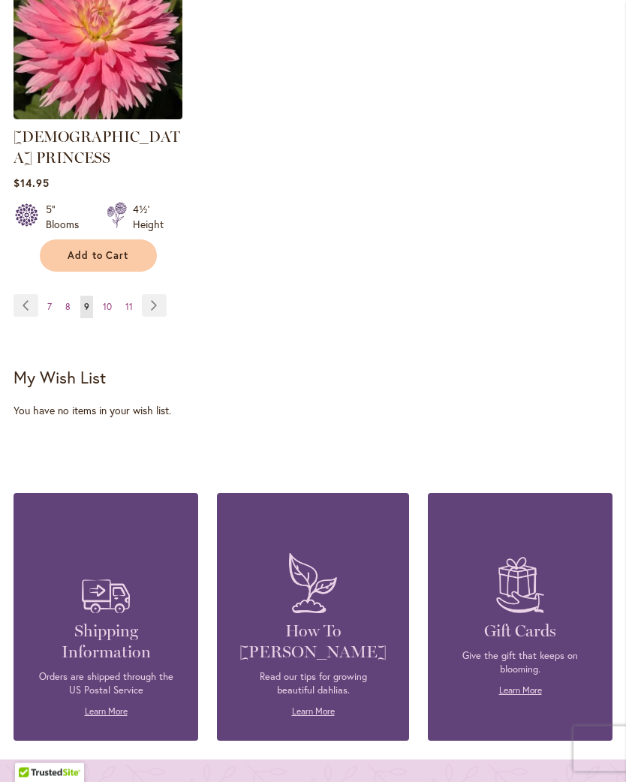
scroll to position [2321, 0]
click at [160, 294] on link "Page Next" at bounding box center [154, 305] width 25 height 23
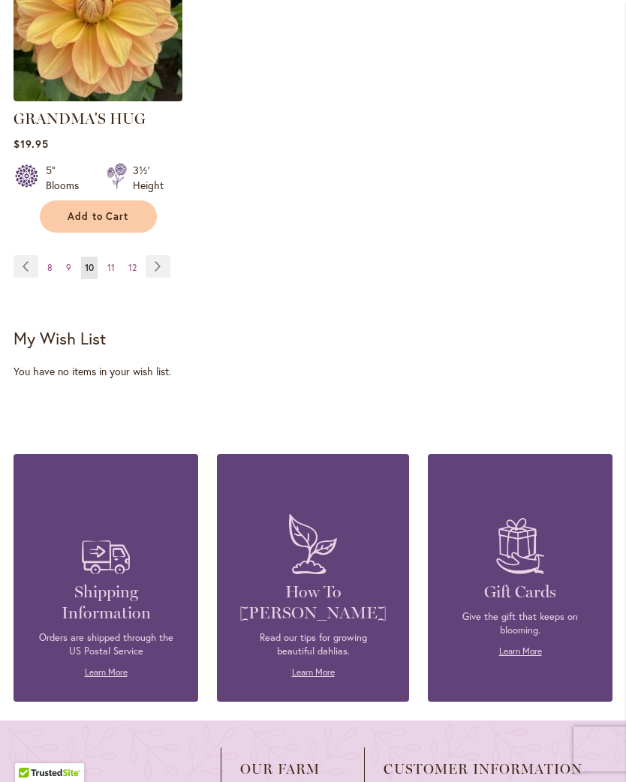
scroll to position [2275, 0]
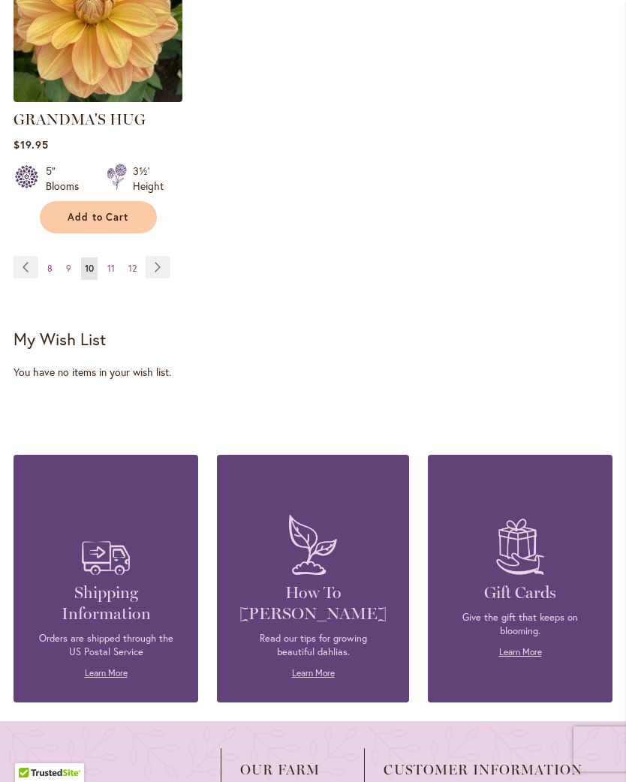
click at [161, 263] on link "Page Next" at bounding box center [158, 267] width 25 height 23
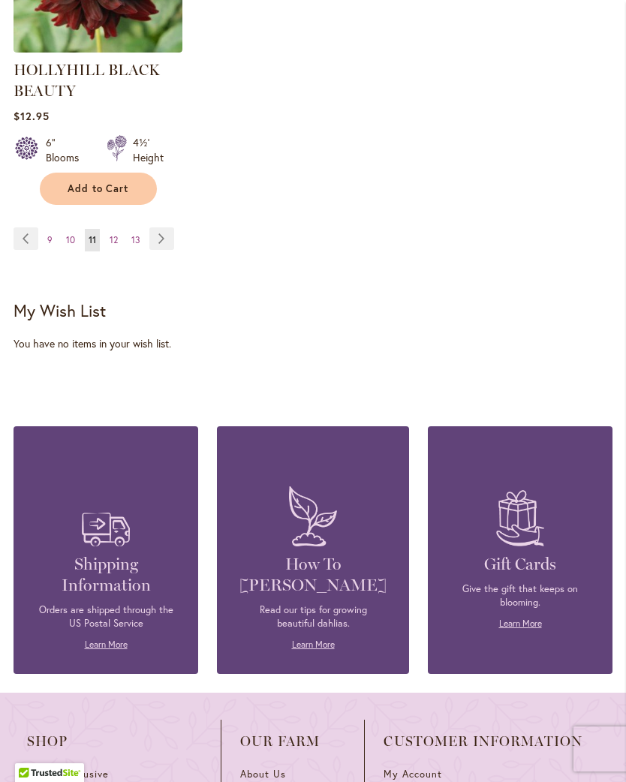
scroll to position [2376, 0]
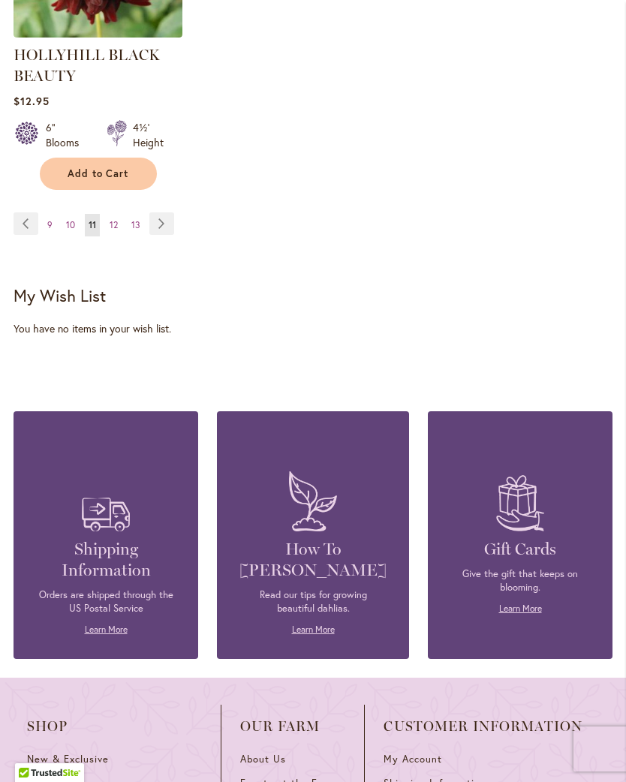
click at [165, 235] on link "Page Next" at bounding box center [161, 223] width 25 height 23
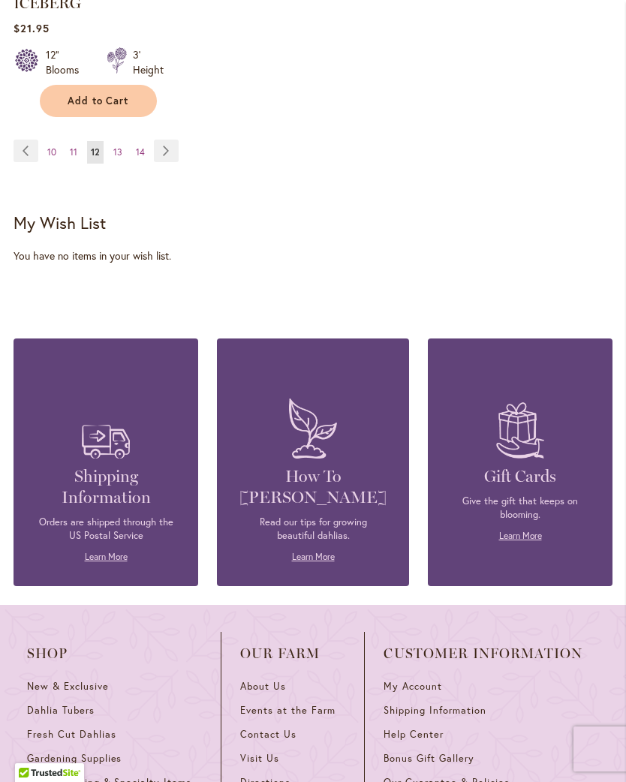
scroll to position [2402, 0]
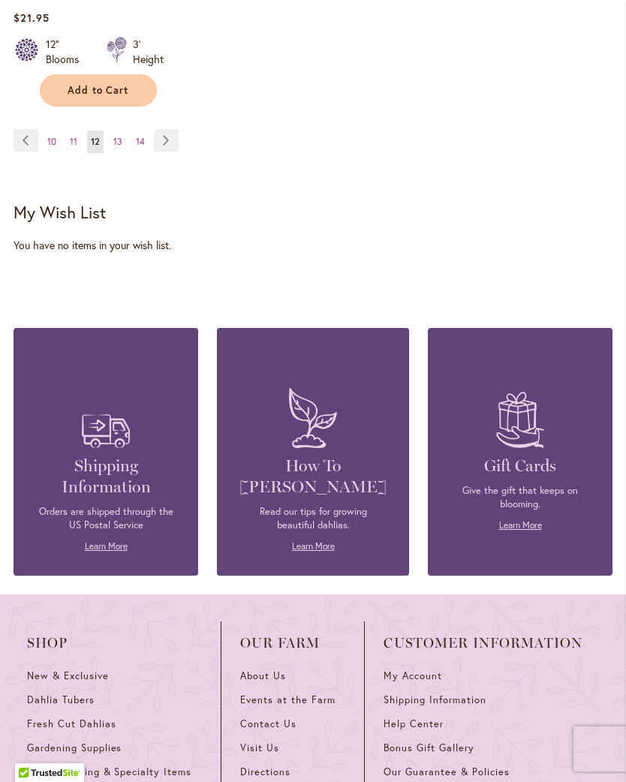
click at [168, 137] on link "Page Next" at bounding box center [166, 140] width 25 height 23
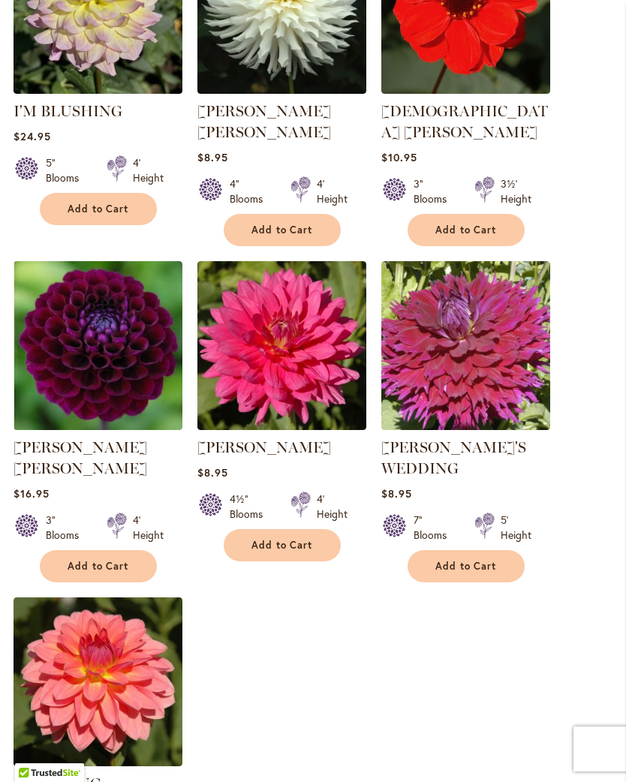
scroll to position [1634, 0]
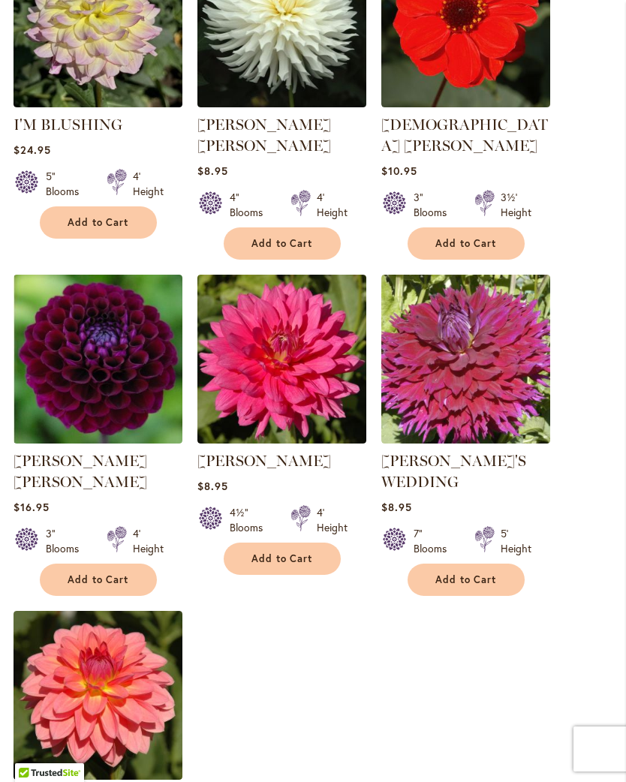
click at [326, 62] on img at bounding box center [281, 22] width 169 height 169
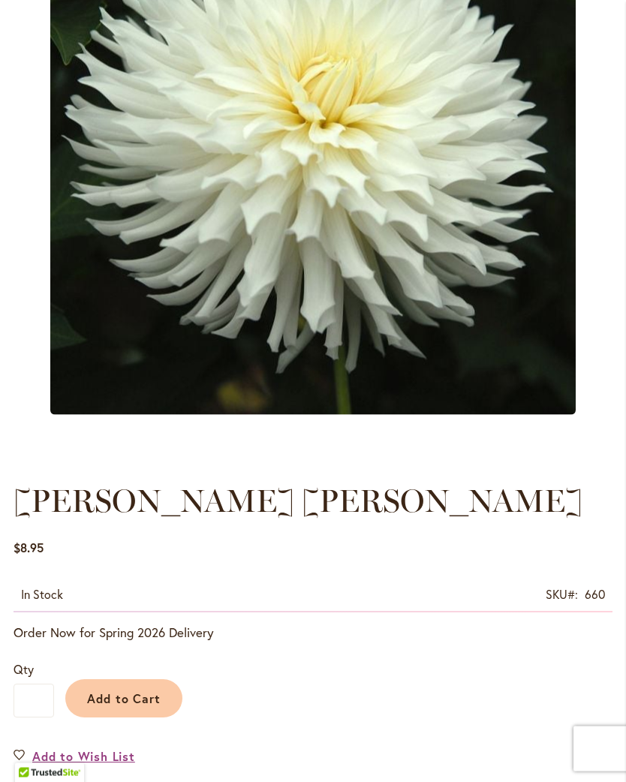
scroll to position [266, 0]
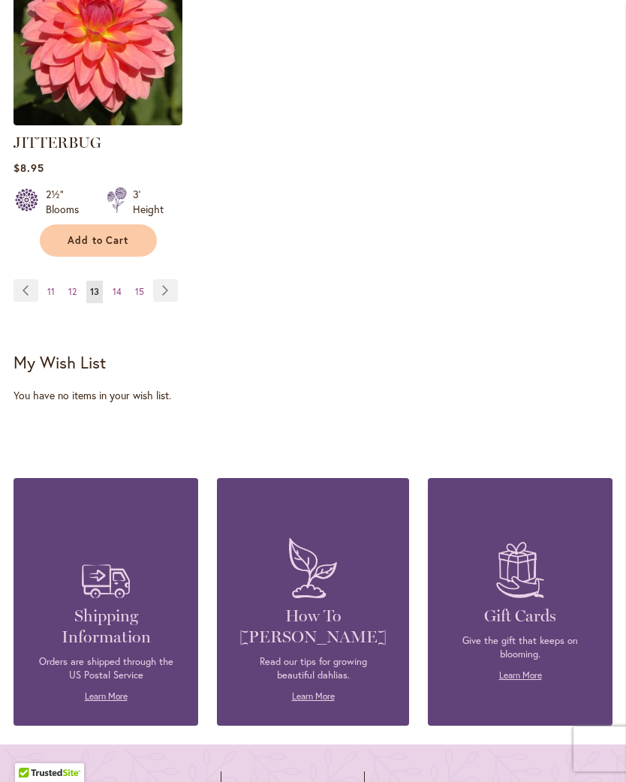
scroll to position [2294, 0]
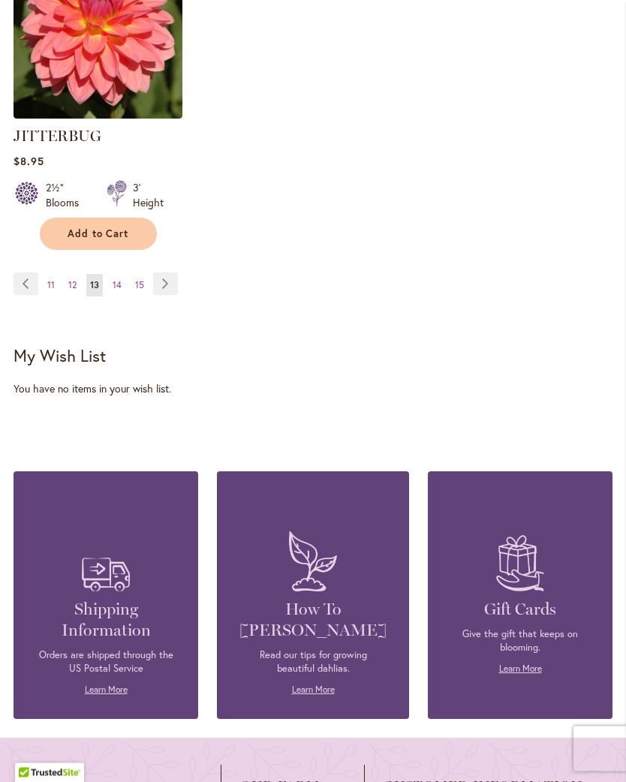
click at [167, 273] on link "Page Next" at bounding box center [165, 284] width 25 height 23
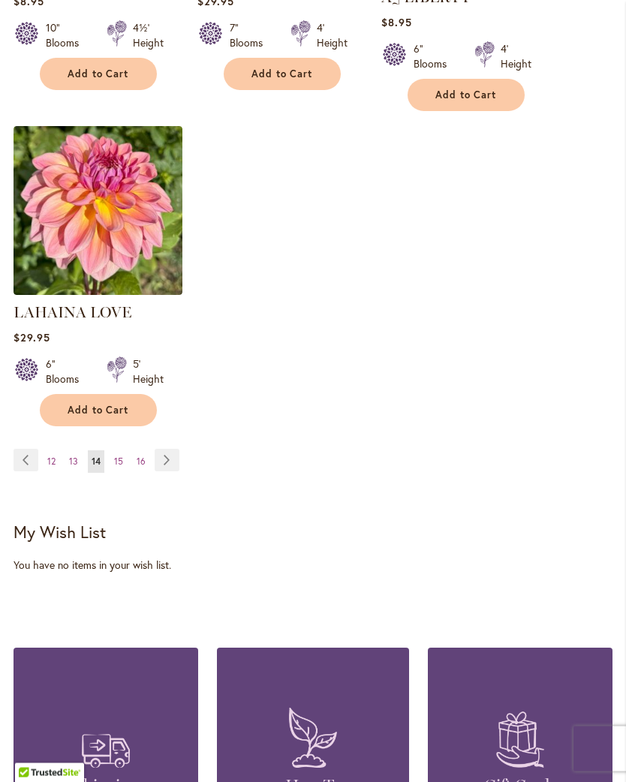
scroll to position [2082, 0]
click at [133, 205] on img at bounding box center [98, 210] width 169 height 169
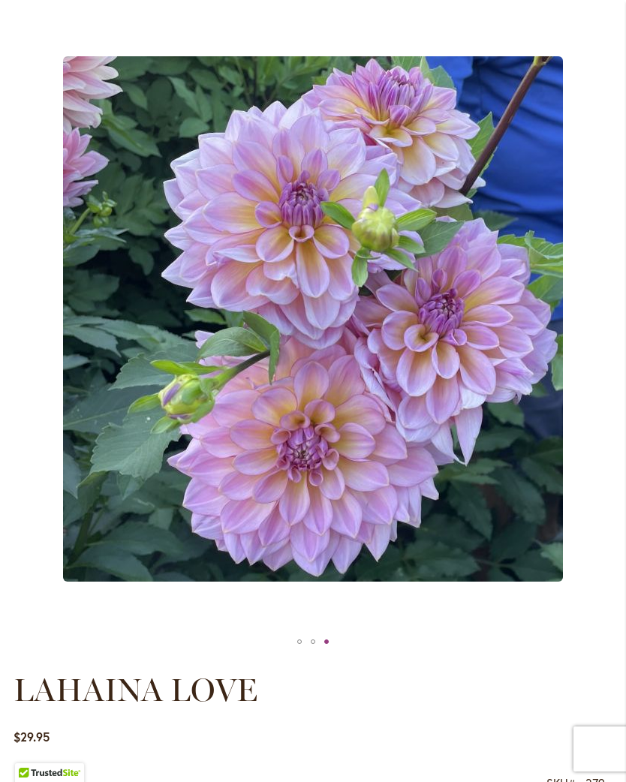
scroll to position [74, 0]
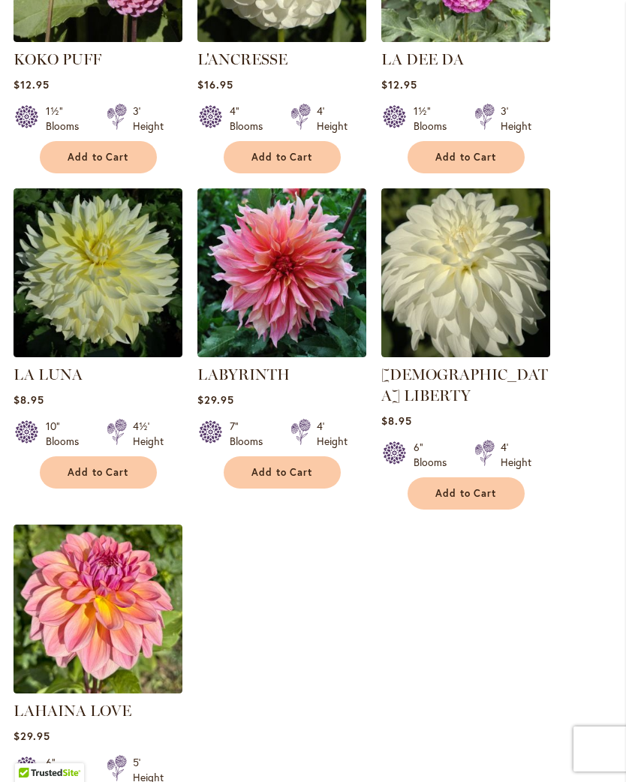
scroll to position [1623, 0]
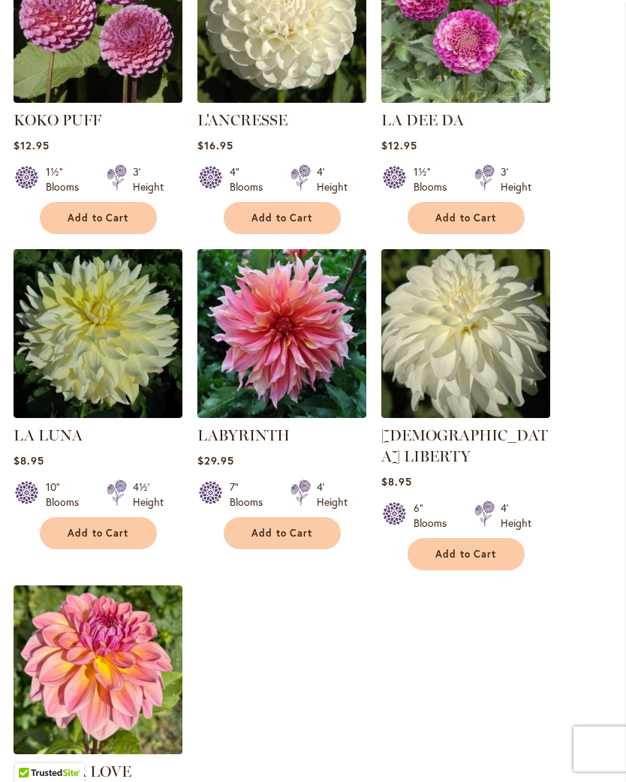
click at [136, 76] on img at bounding box center [98, 18] width 169 height 169
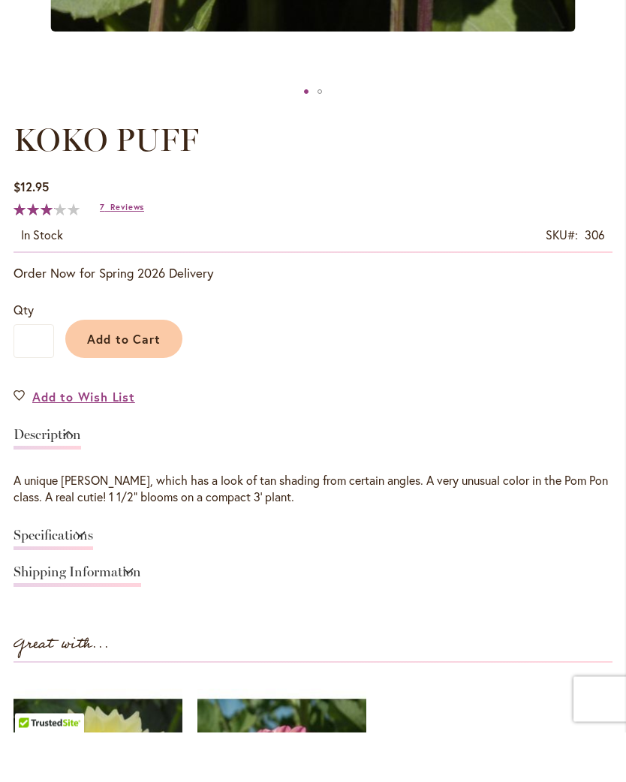
scroll to position [872, 0]
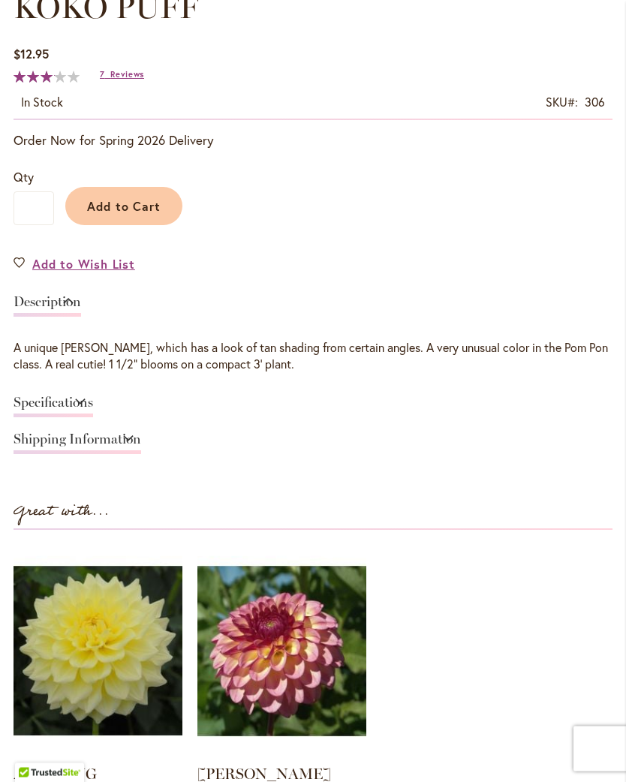
click at [138, 80] on span "Reviews" at bounding box center [127, 75] width 34 height 11
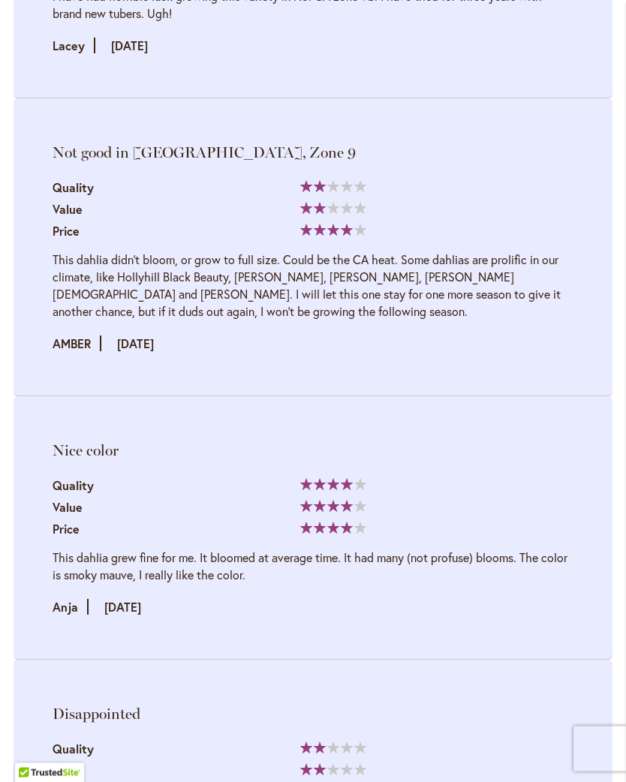
scroll to position [2971, 0]
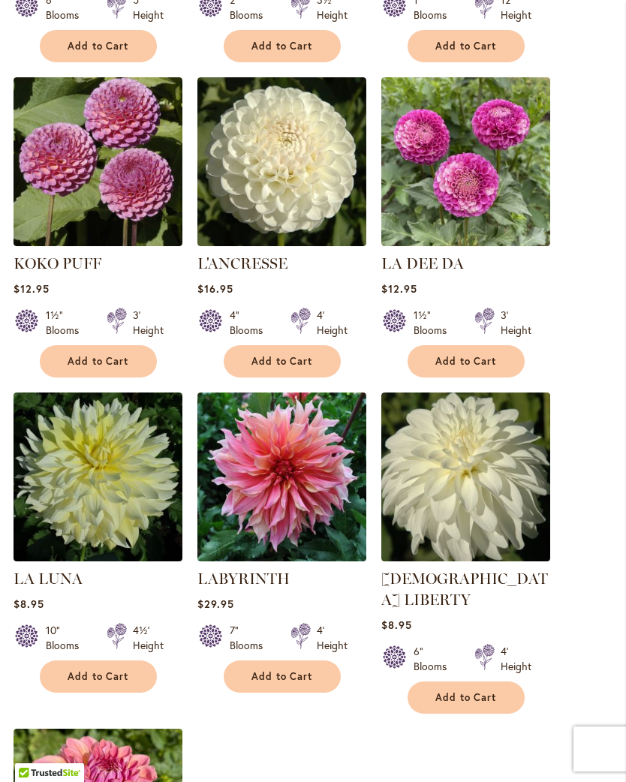
scroll to position [1484, 0]
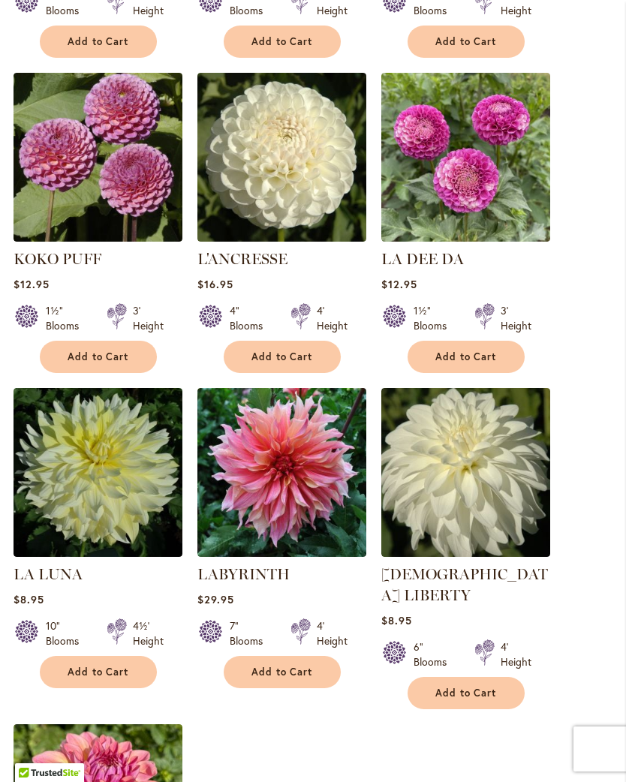
click at [329, 131] on img at bounding box center [281, 157] width 169 height 169
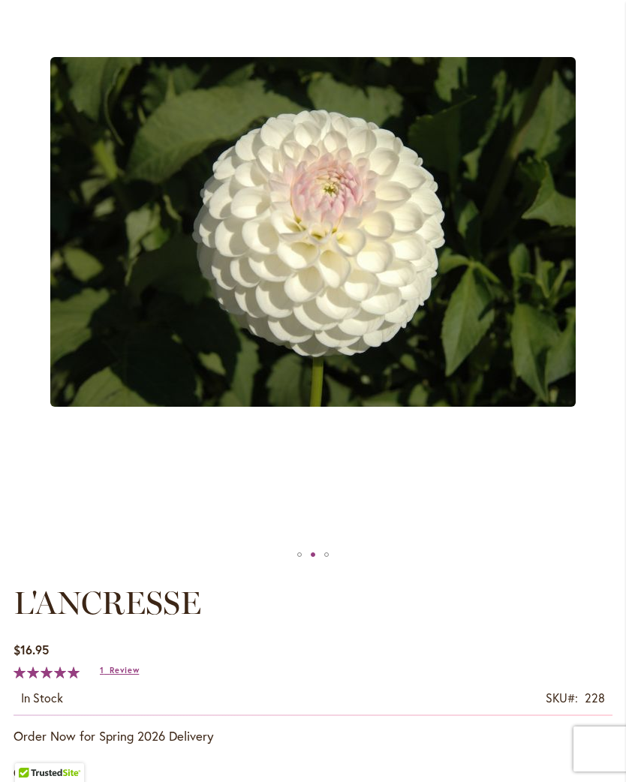
scroll to position [271, 0]
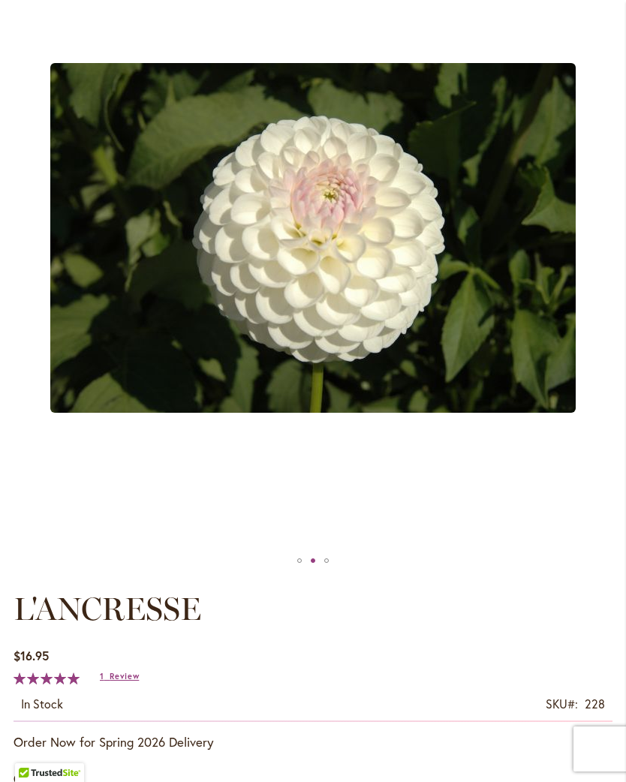
click at [476, 163] on img "L'ANCRESSE" at bounding box center [312, 238] width 525 height 350
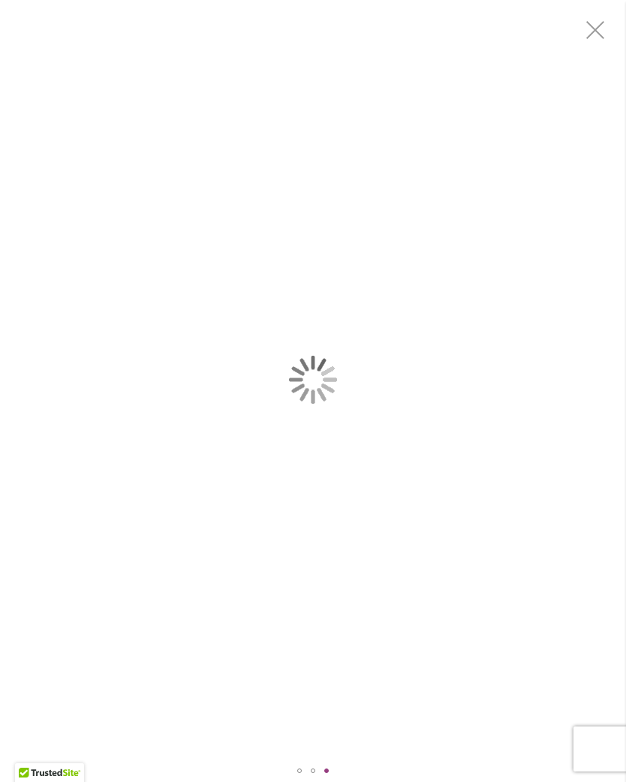
scroll to position [0, 0]
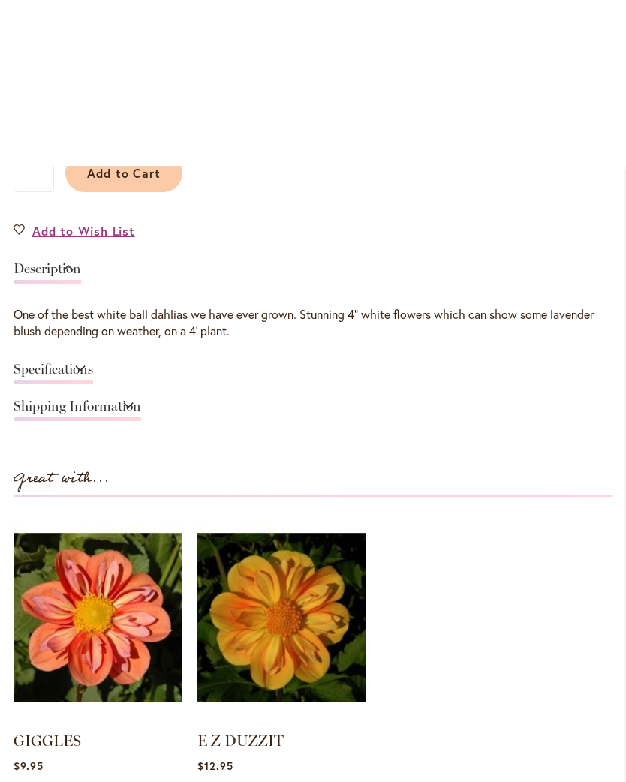
scroll to position [808, 0]
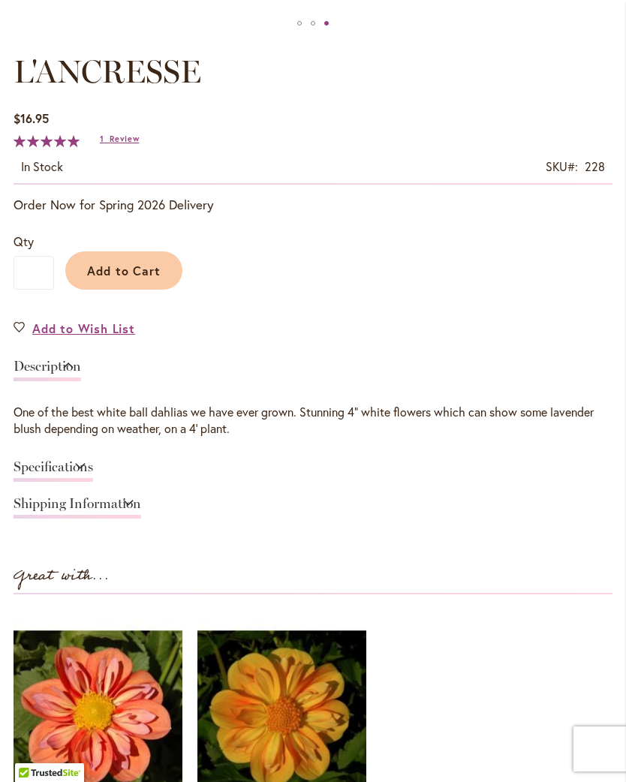
click at [134, 144] on span "Review" at bounding box center [124, 139] width 29 height 11
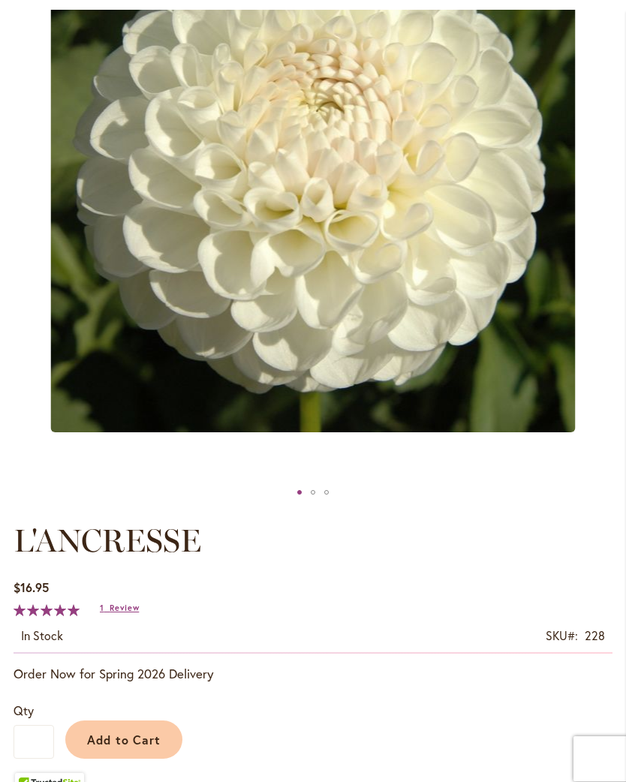
scroll to position [335, 0]
